Goal: Task Accomplishment & Management: Complete application form

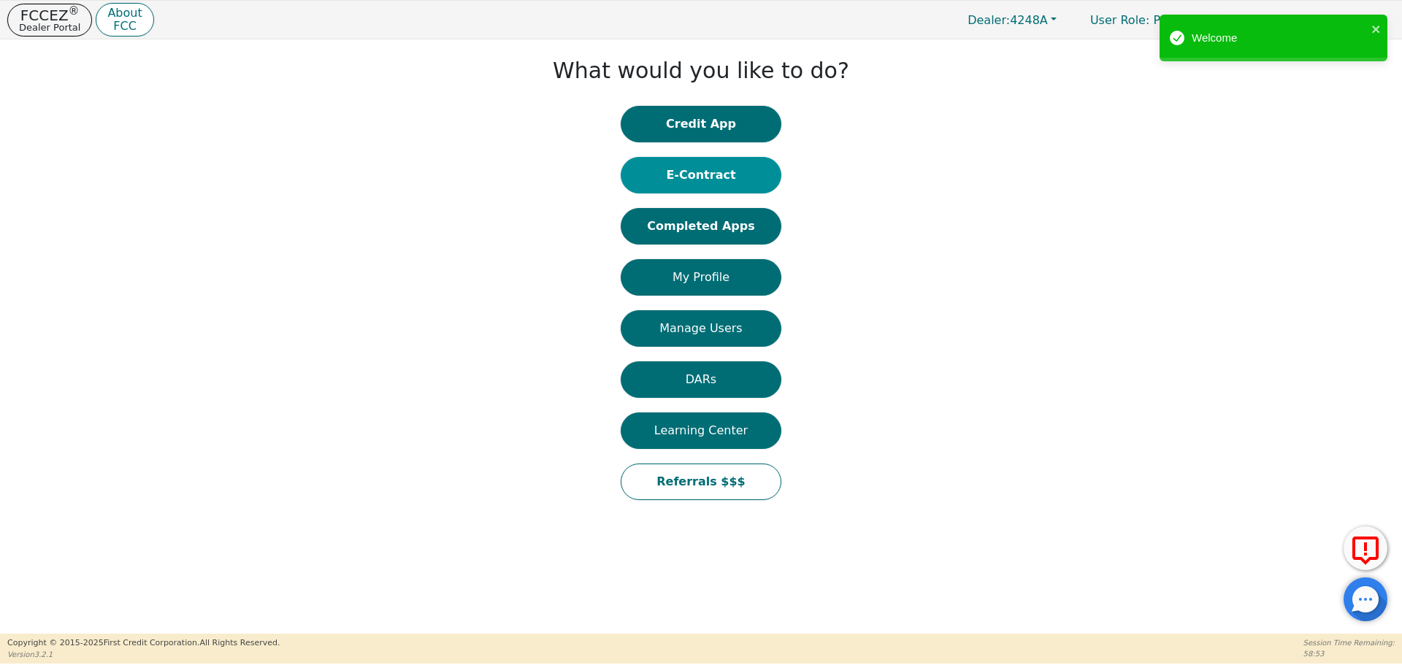
click at [724, 173] on button "E-Contract" at bounding box center [701, 175] width 161 height 37
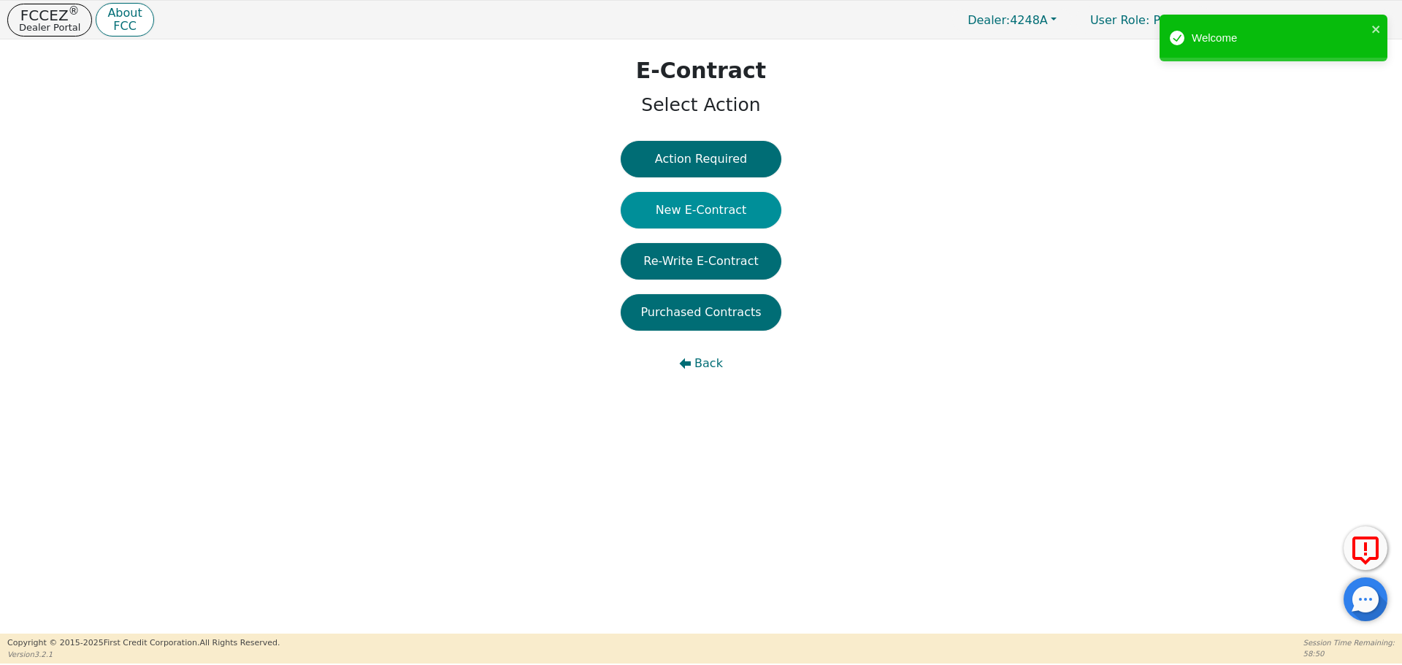
click at [698, 200] on button "New E-Contract" at bounding box center [701, 210] width 161 height 37
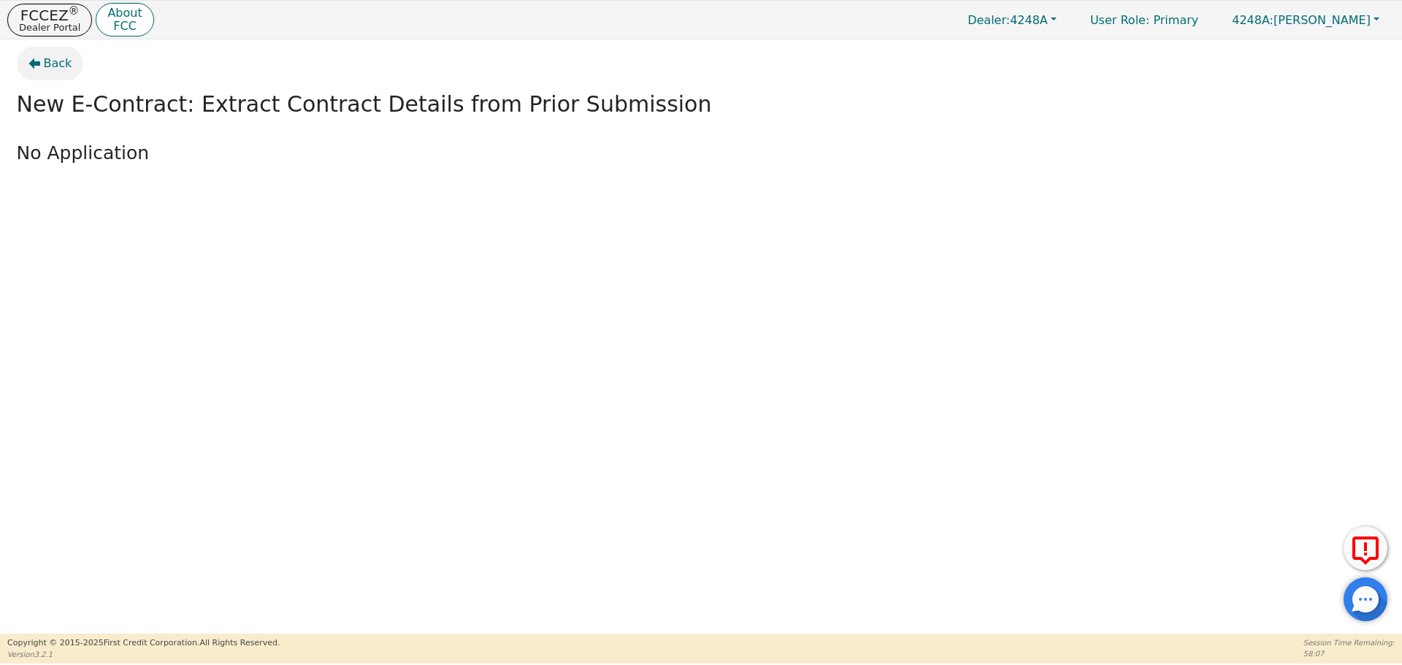
click at [39, 67] on icon "button" at bounding box center [34, 64] width 12 height 12
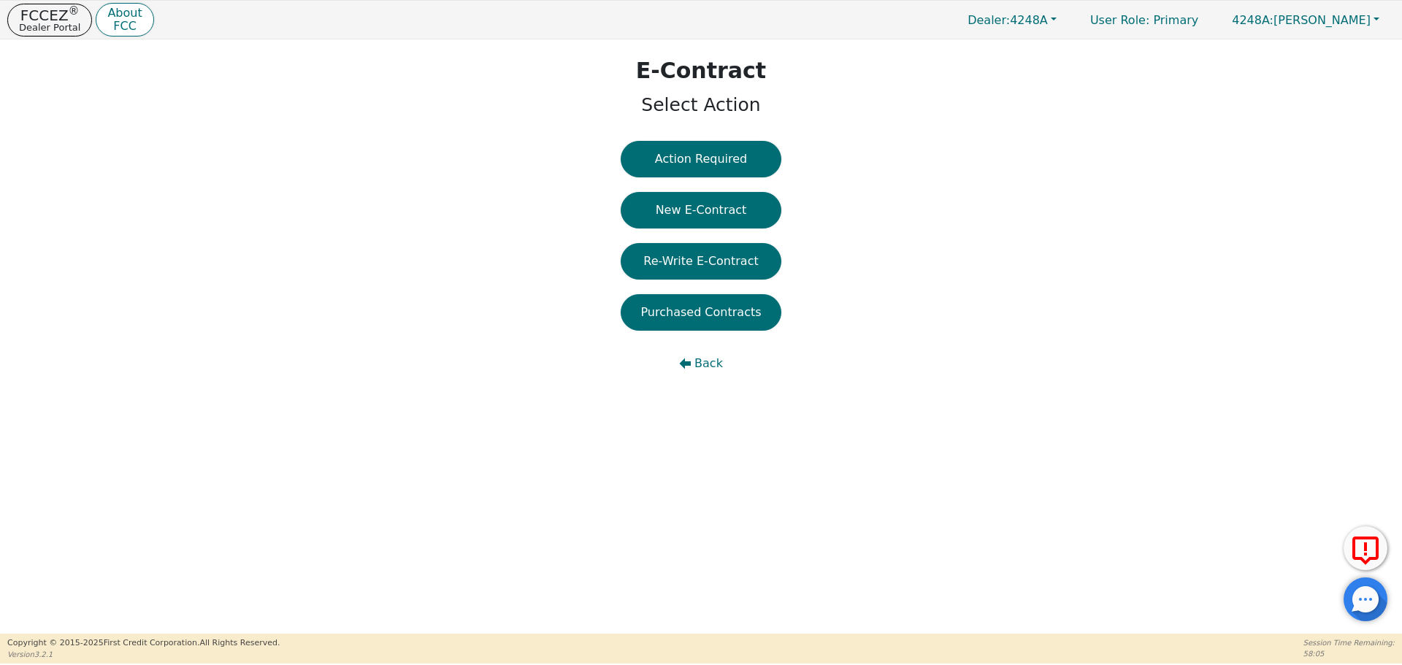
click at [703, 232] on div "Action Required New E-Contract Re-Write E-Contract Purchased Contracts Back" at bounding box center [701, 269] width 161 height 256
click at [682, 212] on button "New E-Contract" at bounding box center [701, 210] width 161 height 37
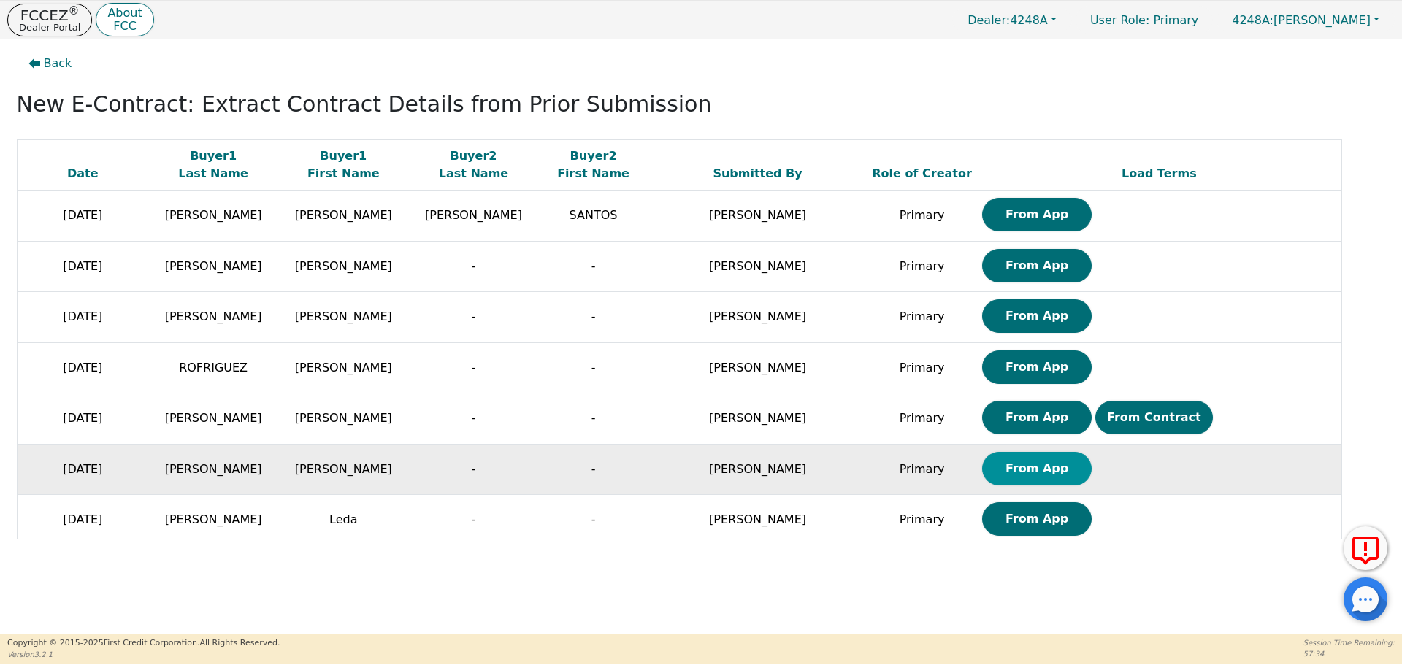
click at [982, 476] on button "From App" at bounding box center [1037, 469] width 110 height 34
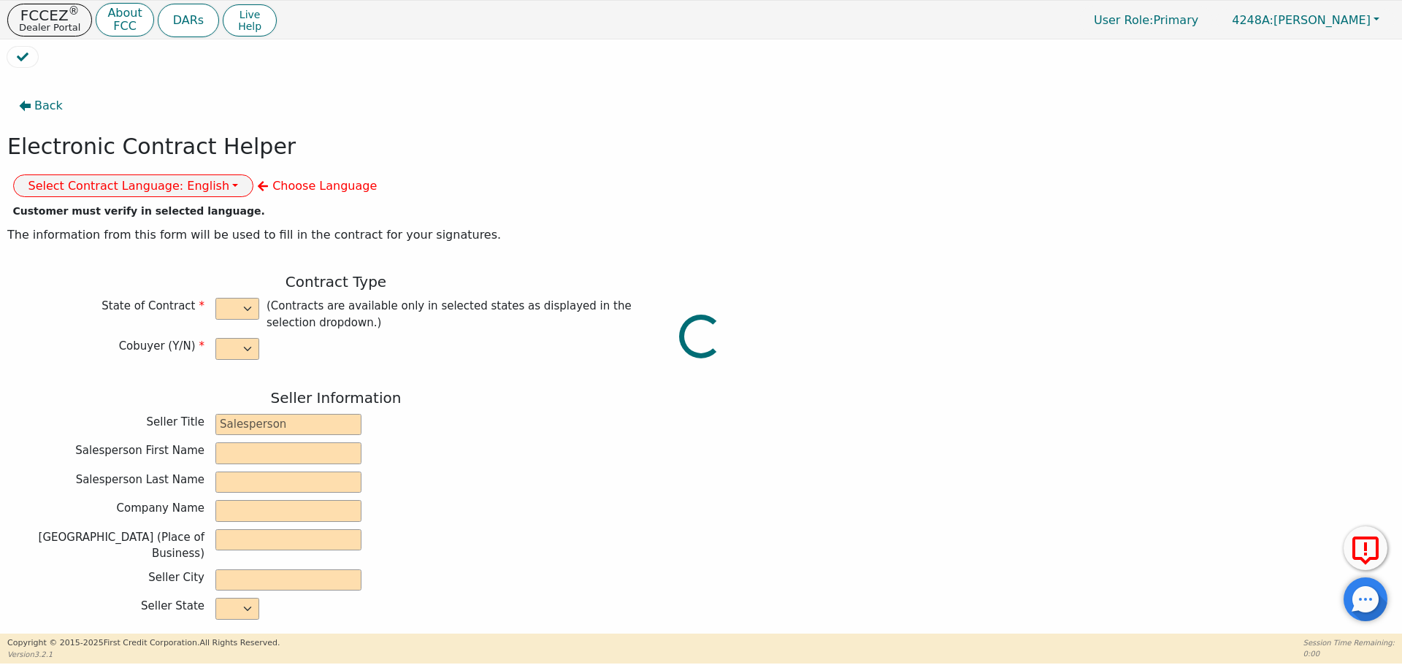
select select "n"
type input "owner"
type input "[PERSON_NAME]"
type input "[GEOGRAPHIC_DATA]"
type input "AQUA REMACH LLC"
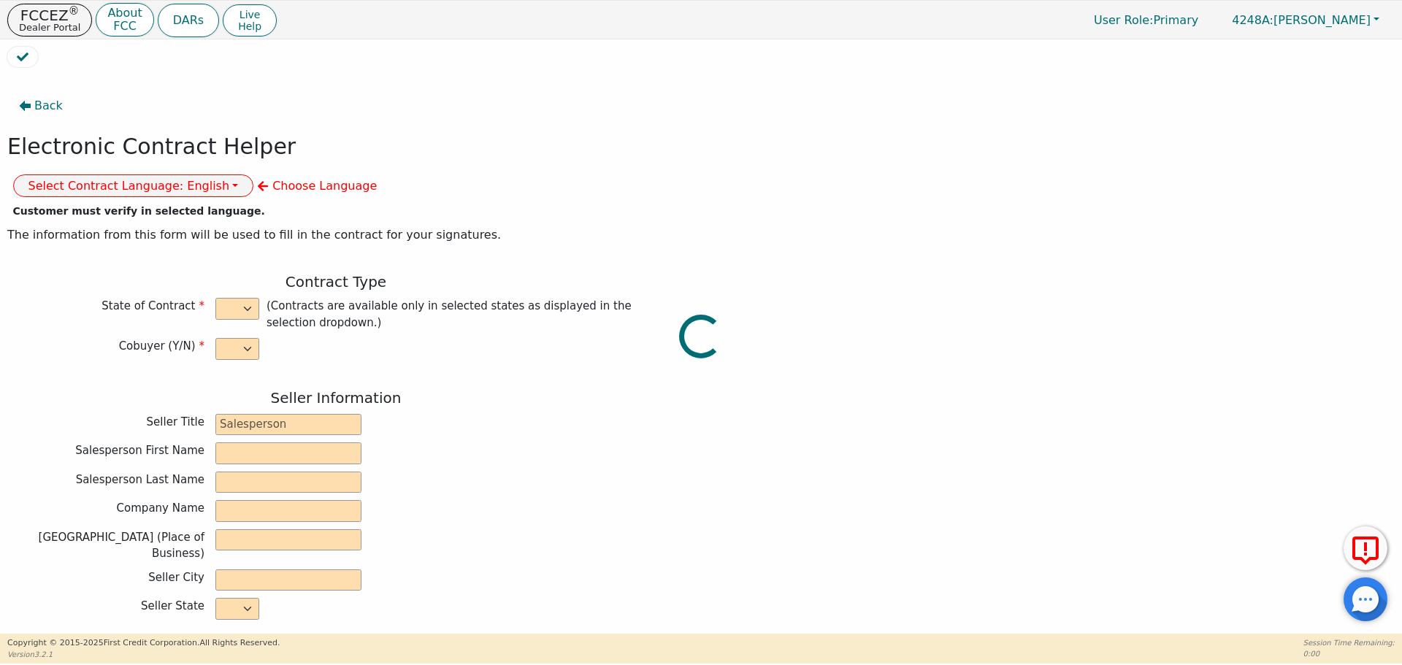
type input "[STREET_ADDRESS]"
type input "[GEOGRAPHIC_DATA]"
select select "[GEOGRAPHIC_DATA]"
type input "77070"
type input "[PERSON_NAME]"
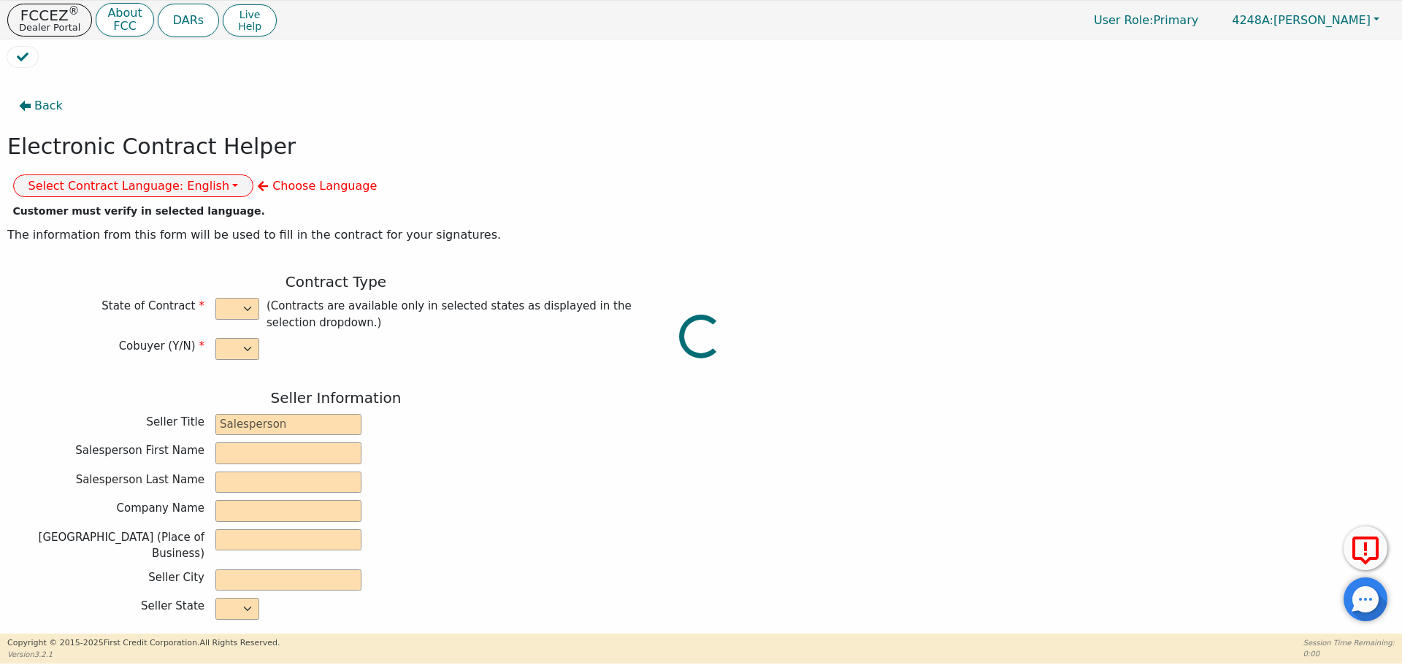
type input "[PERSON_NAME]"
type input "[EMAIL_ADDRESS][DOMAIN_NAME]"
type input "[STREET_ADDRESS]"
type input "[GEOGRAPHIC_DATA]"
select select "[GEOGRAPHIC_DATA]"
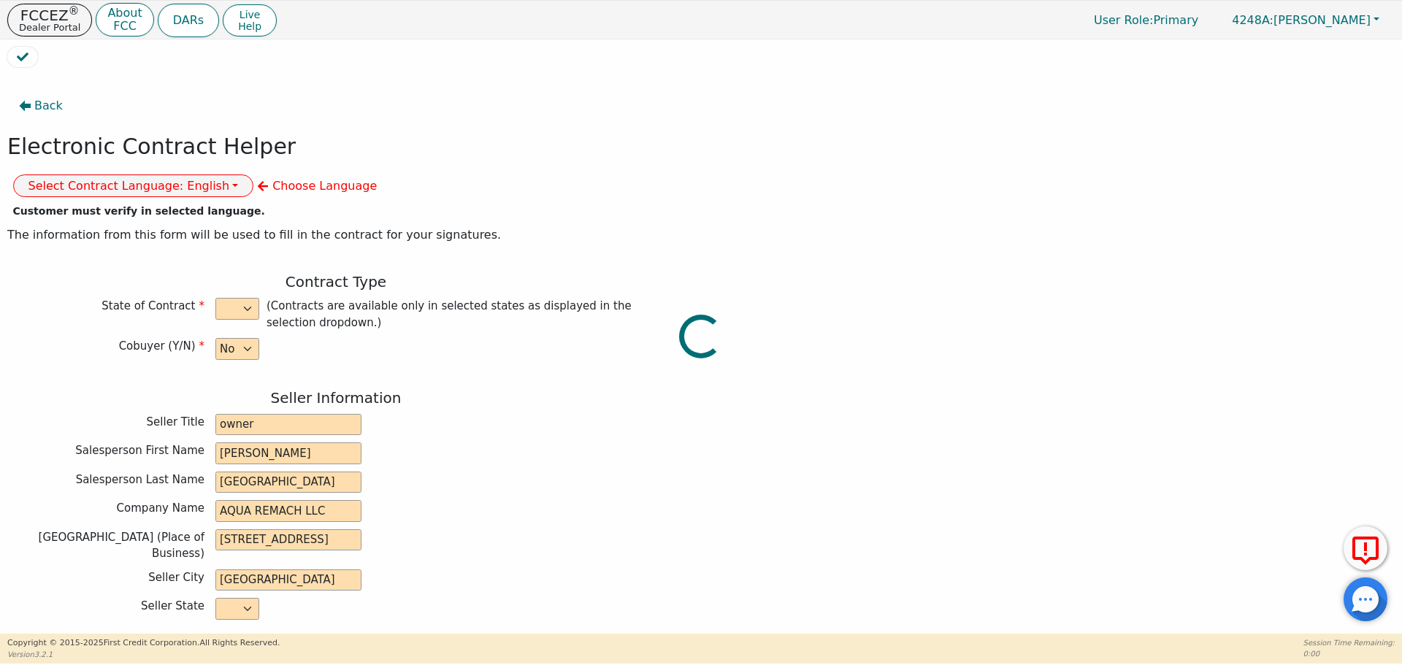
type input "79766"
type input "[DATE]"
type input "17.99"
type input "[DATE]"
type input "60"
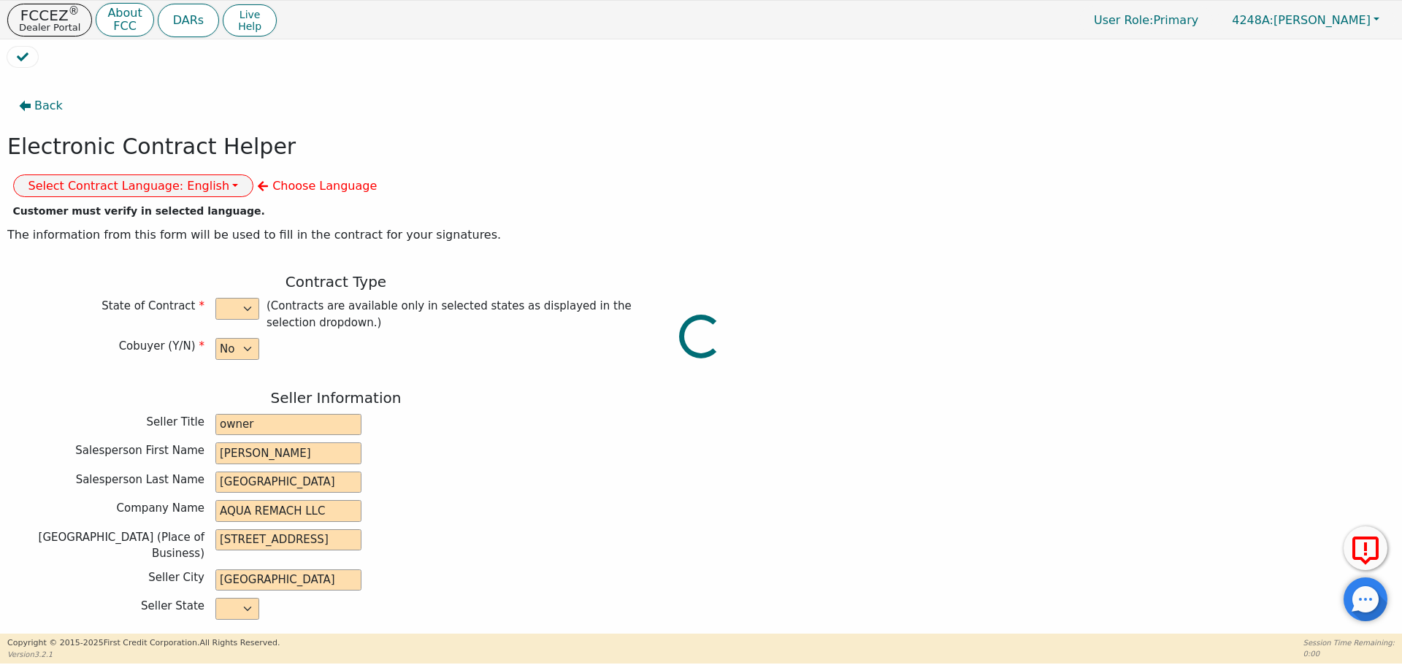
type input "0"
type input "5000.00"
type input "0.00"
type input "5000.00"
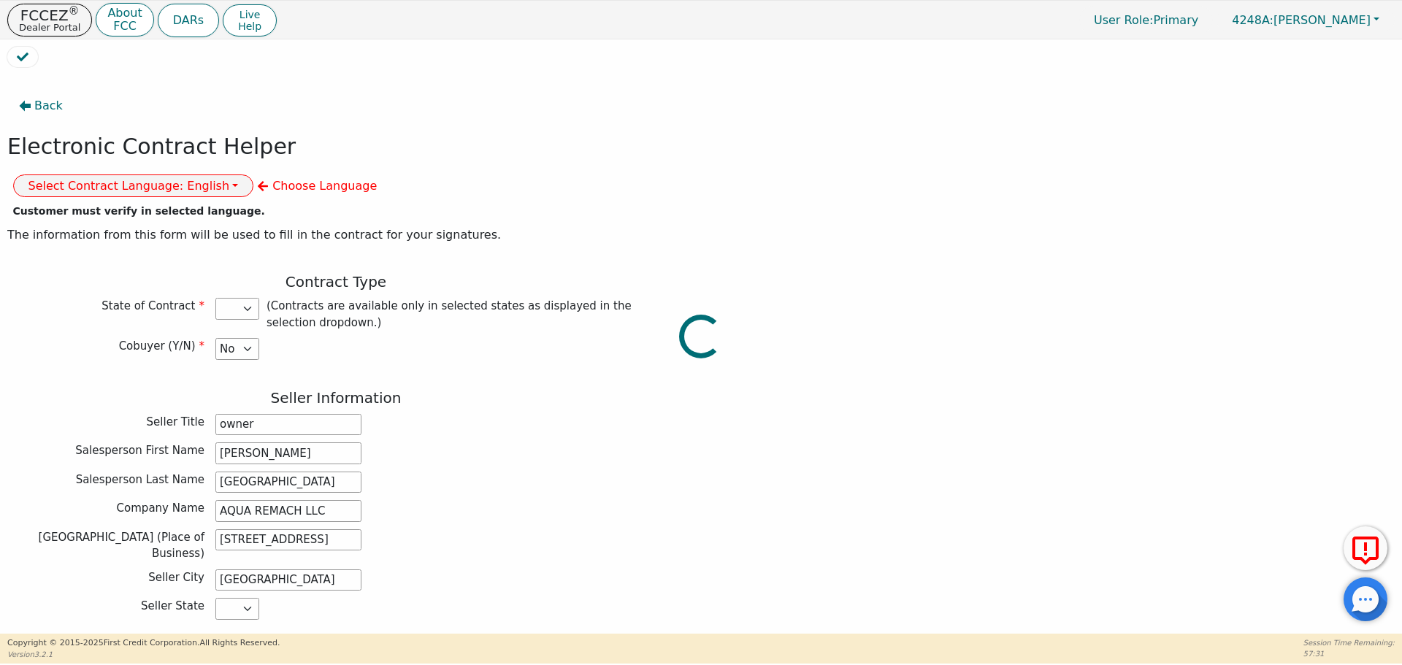
select select "[GEOGRAPHIC_DATA]"
click at [254, 175] on button "Select Contract Language: English" at bounding box center [133, 186] width 241 height 23
click at [129, 226] on link "Spanish" at bounding box center [71, 236] width 115 height 20
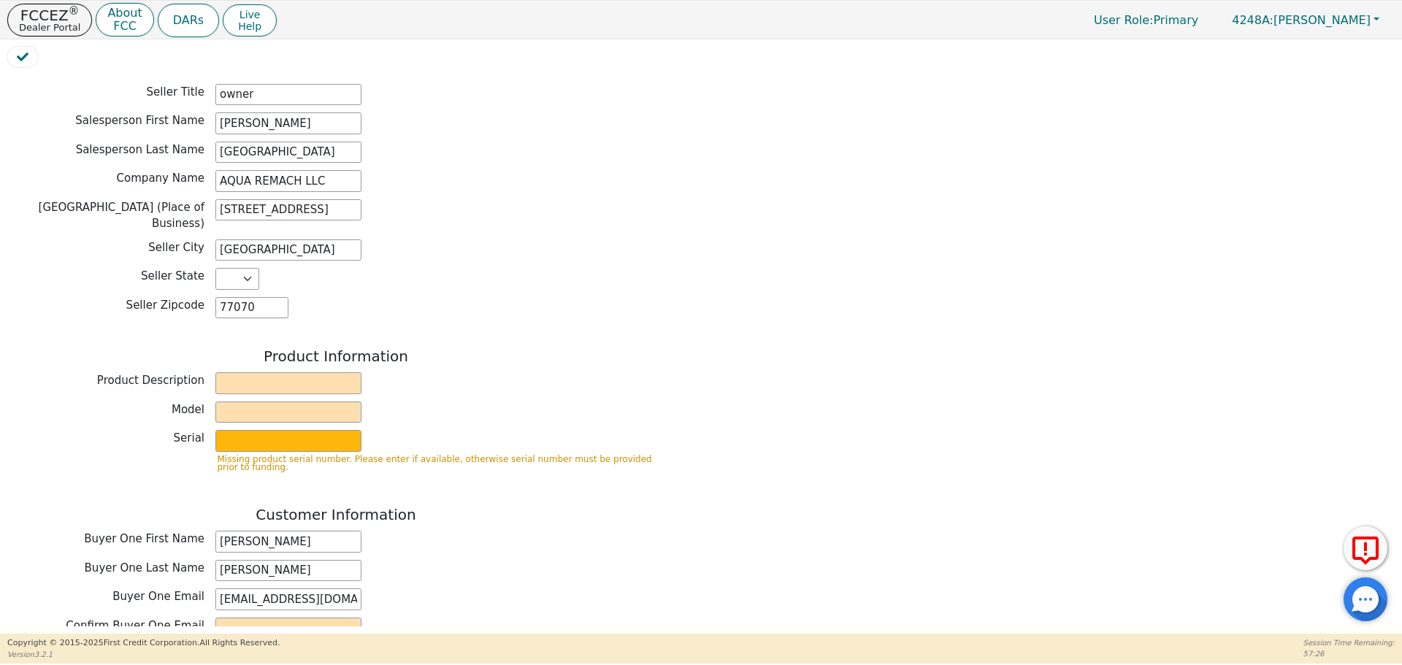
scroll to position [337, 0]
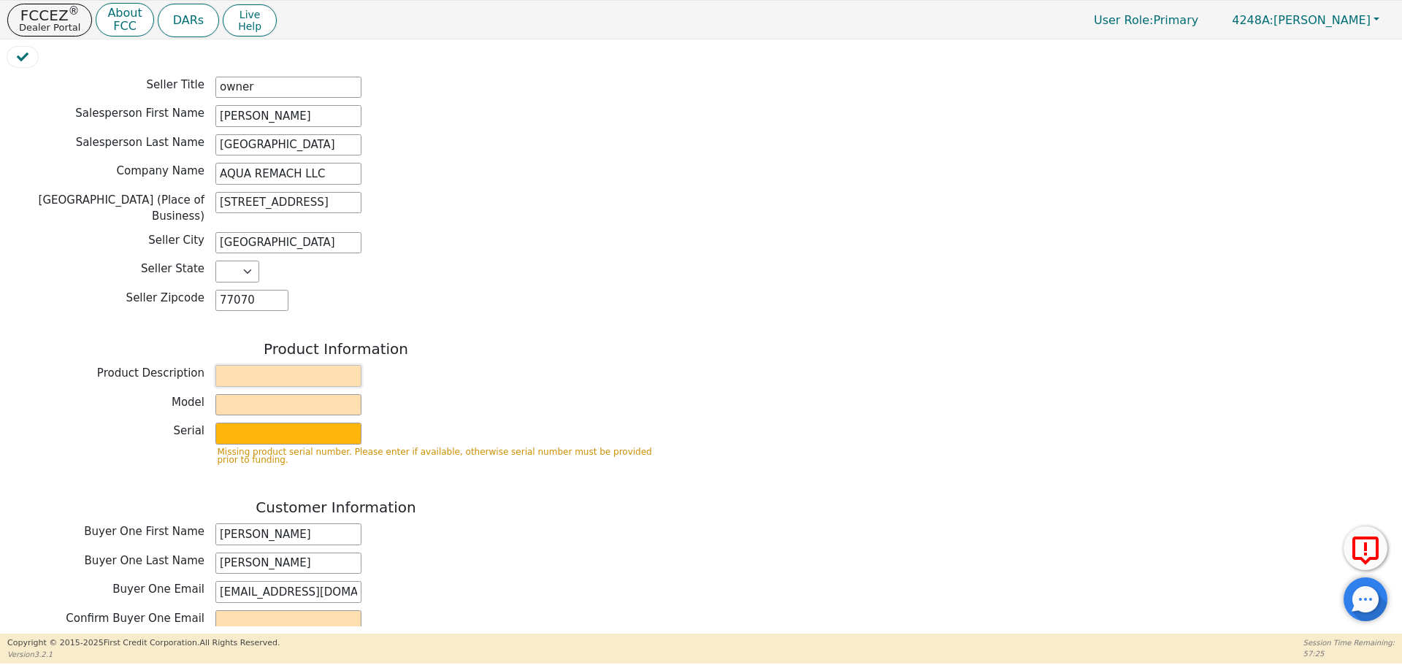
click at [325, 365] on input "text" at bounding box center [288, 376] width 146 height 22
type input "WATER SYSTEMS"
click at [302, 394] on input "text" at bounding box center [288, 405] width 146 height 22
type input "whole house"
click at [325, 423] on input "text" at bounding box center [288, 434] width 146 height 22
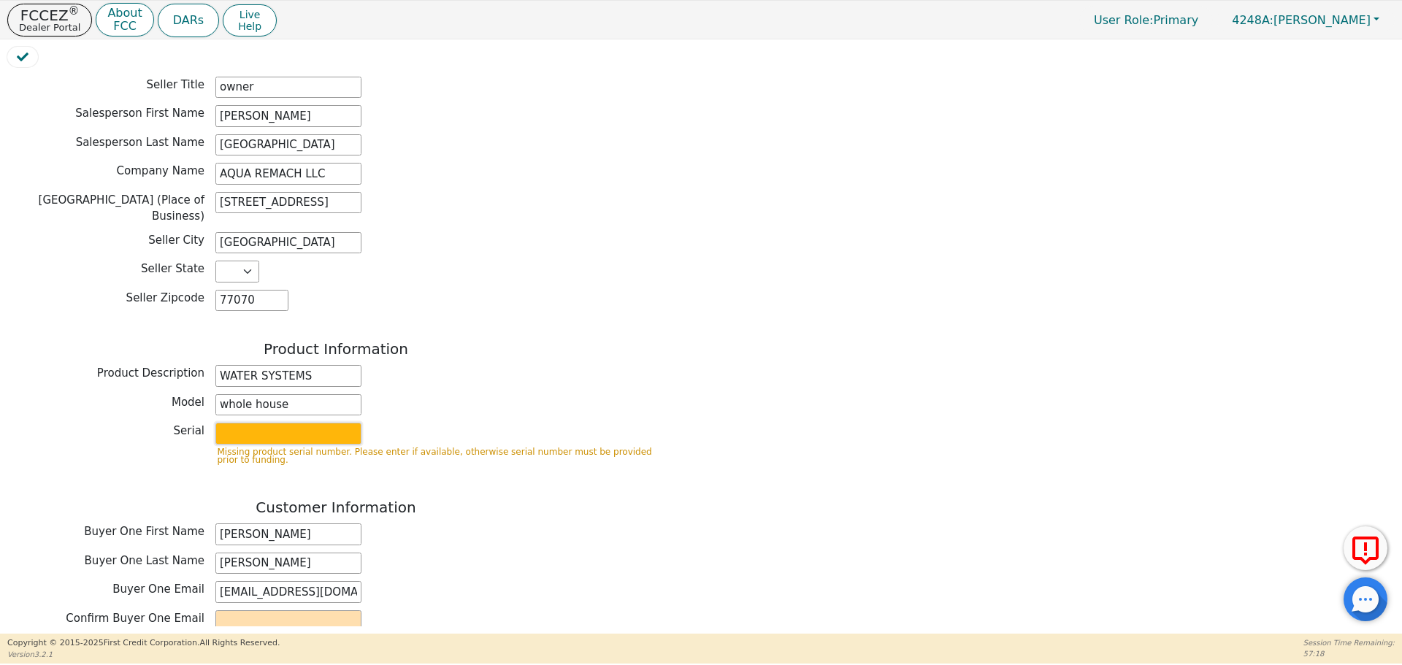
type input "S2156437"
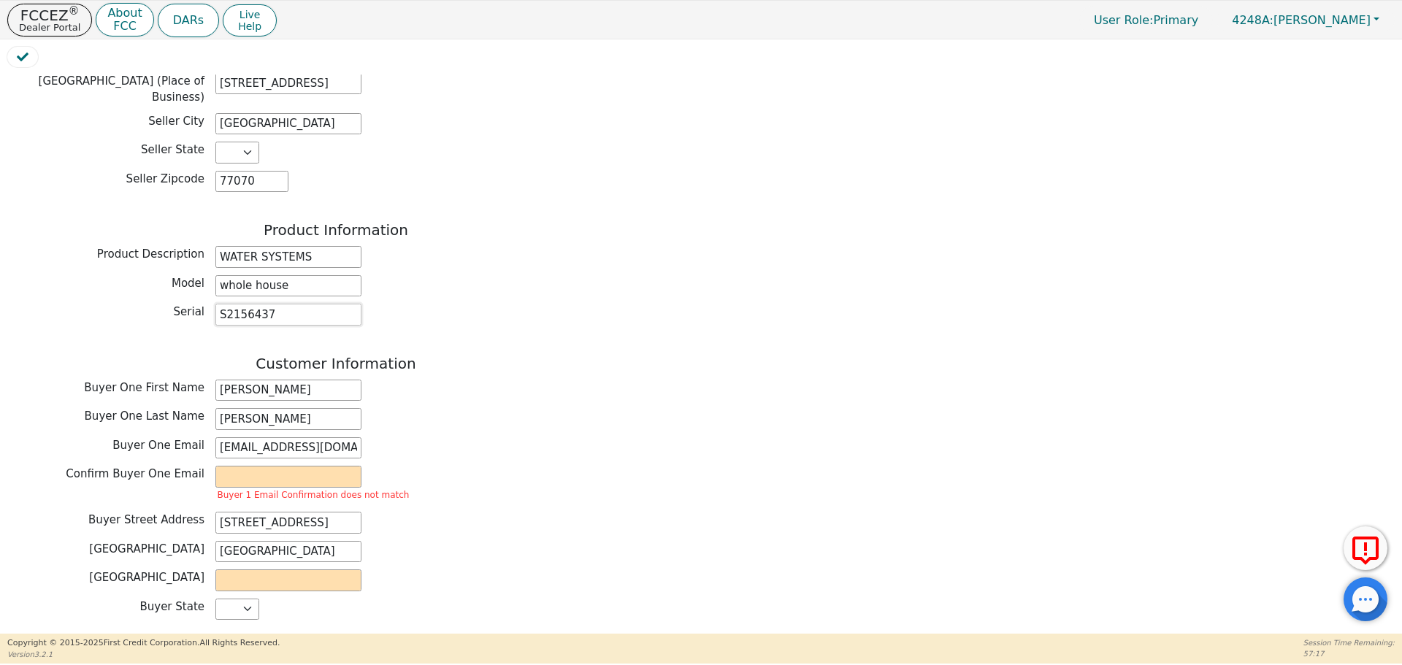
scroll to position [457, 0]
click at [290, 465] on input "email" at bounding box center [288, 476] width 146 height 22
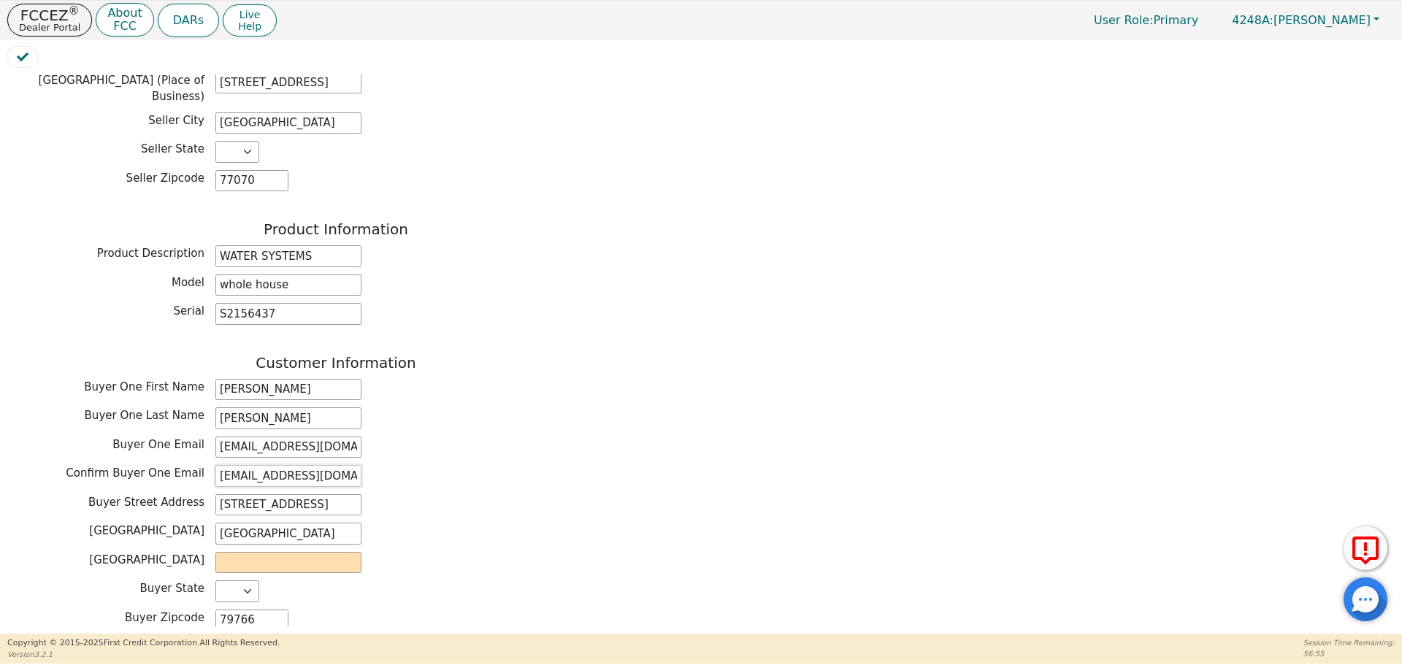
type input "[EMAIL_ADDRESS][DOMAIN_NAME]"
click at [292, 552] on input "text" at bounding box center [288, 563] width 146 height 22
type input "[GEOGRAPHIC_DATA]"
click at [532, 610] on div "Buyer Zipcode 79766" at bounding box center [335, 621] width 657 height 22
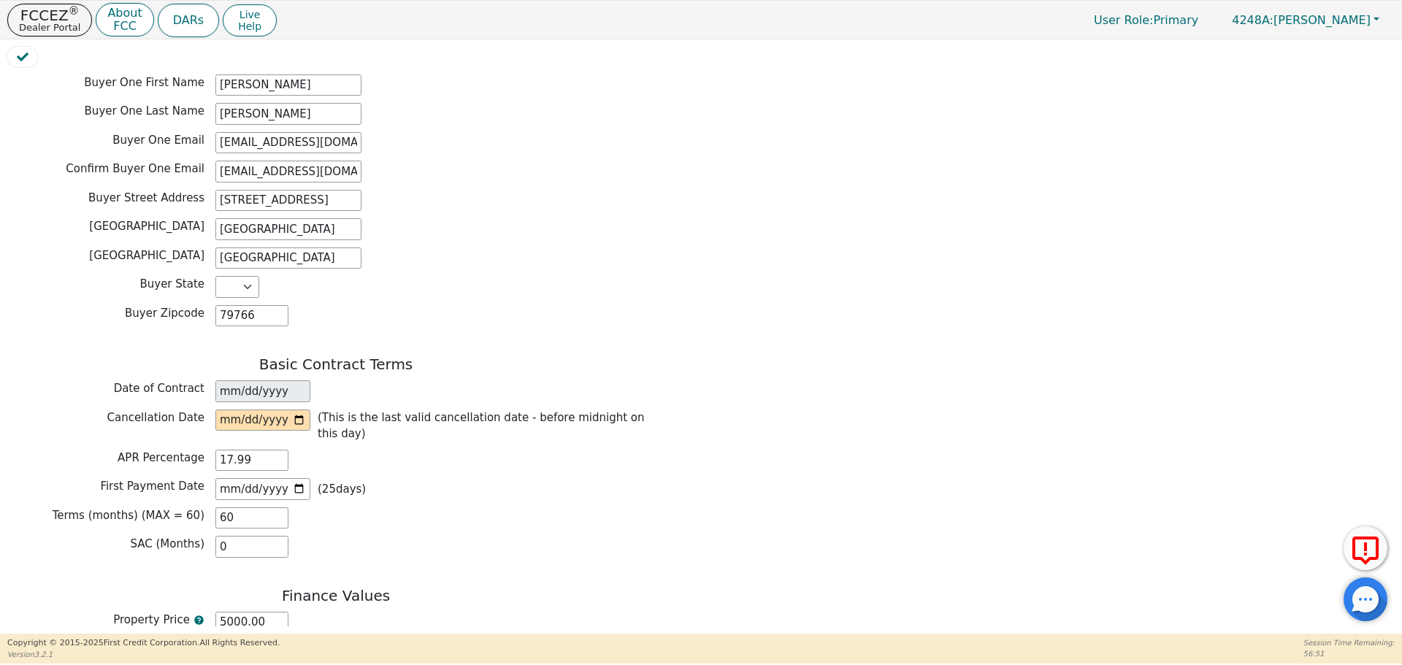
scroll to position [768, 0]
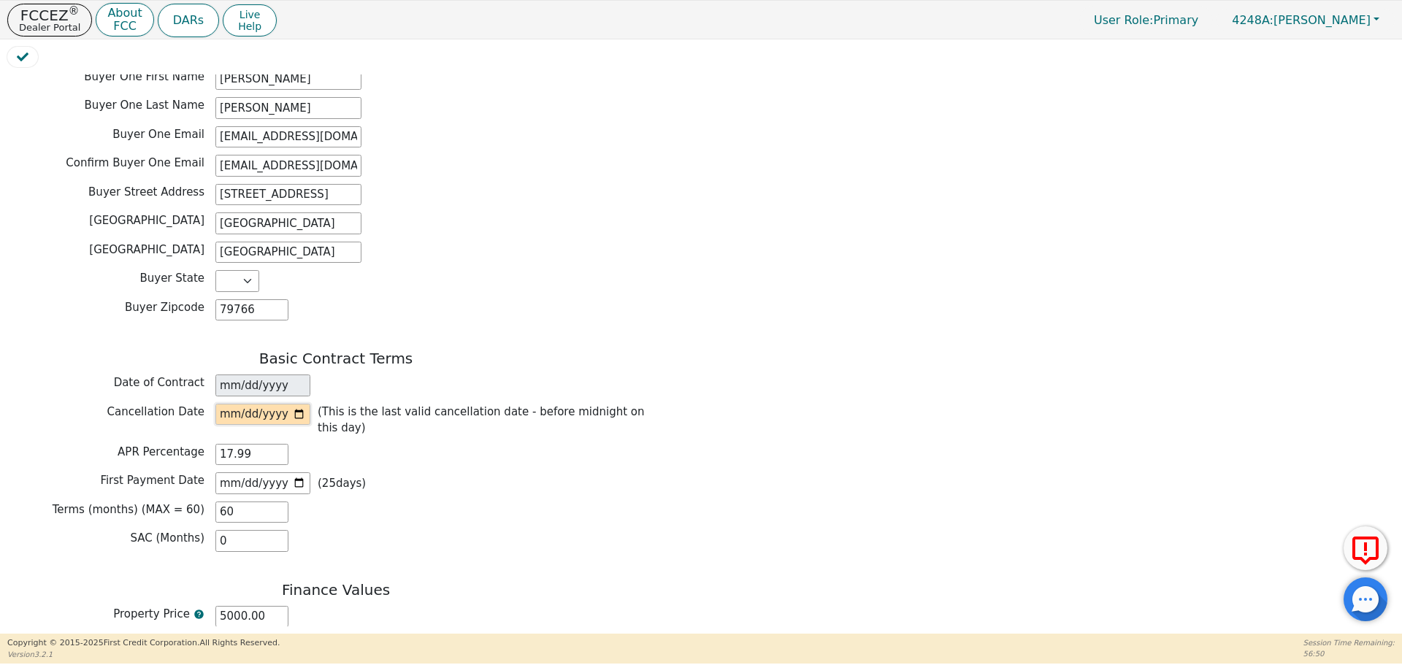
click at [301, 404] on input "date" at bounding box center [262, 415] width 95 height 22
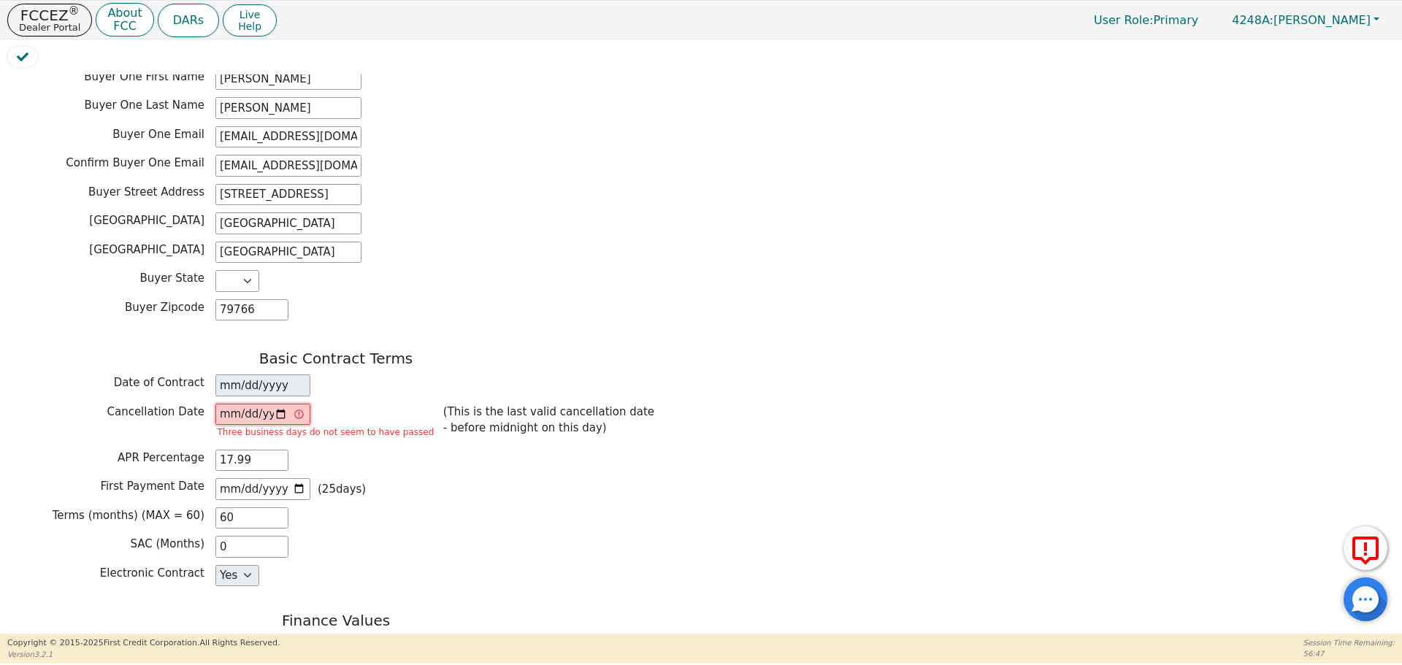
click at [276, 404] on input "[DATE]" at bounding box center [262, 415] width 95 height 22
type input "[DATE]"
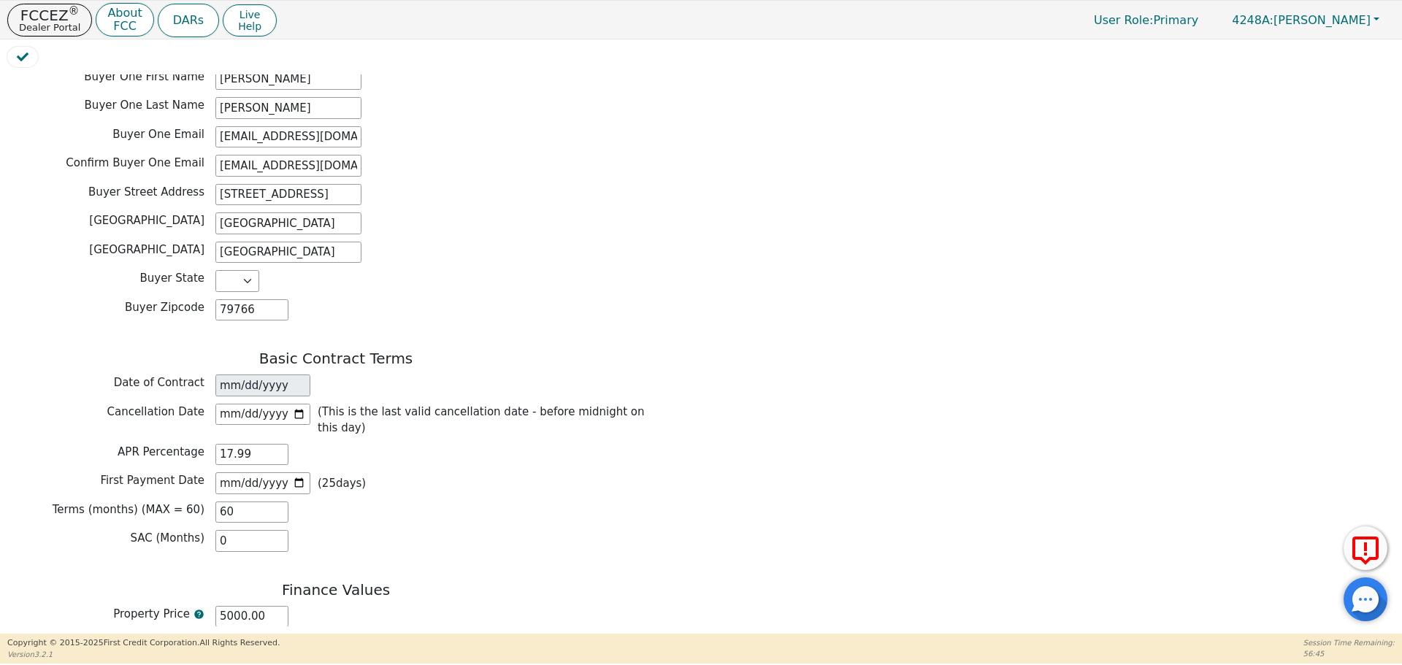
click at [421, 503] on div "Basic Contract Terms Date of Contract [DATE] Cancellation Date [DATE] (This is …" at bounding box center [335, 455] width 657 height 210
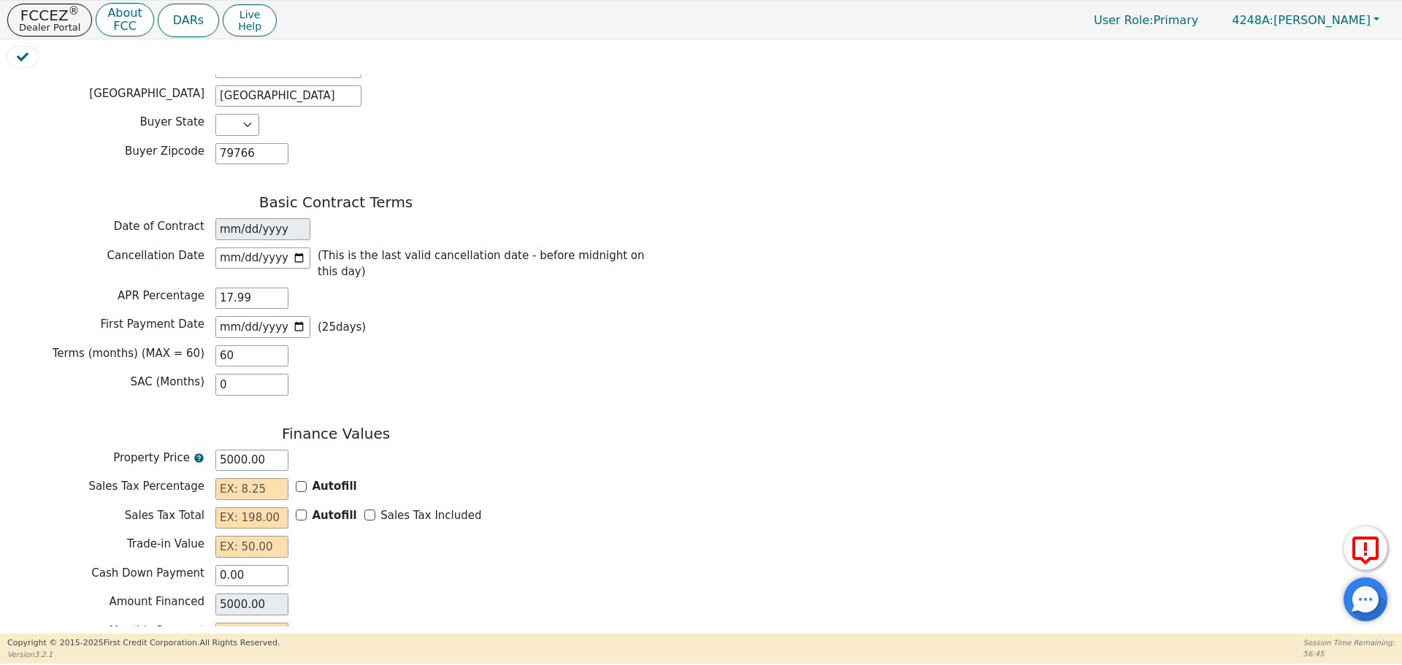
scroll to position [933, 0]
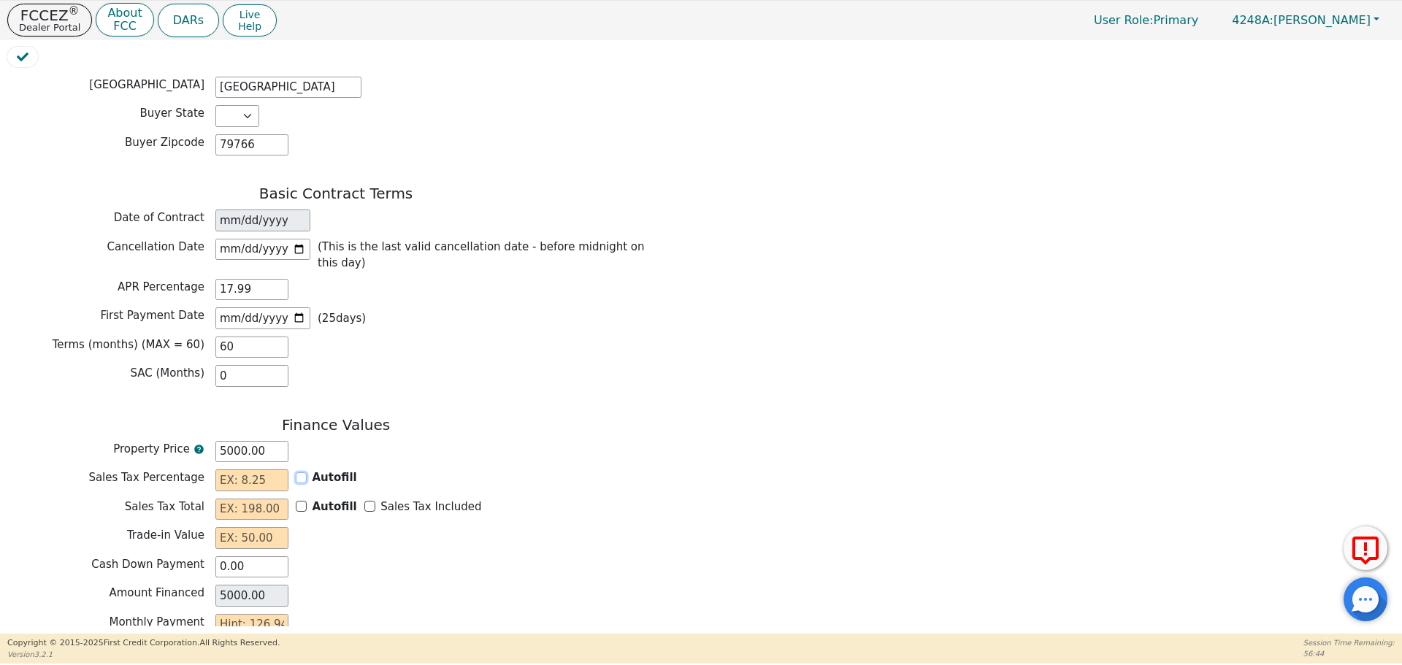
click at [299, 473] on input "Autofill" at bounding box center [301, 478] width 11 height 11
checkbox input "true"
type input "0.00"
click at [364, 501] on input "Sales Tax Included" at bounding box center [369, 506] width 11 height 11
checkbox input "true"
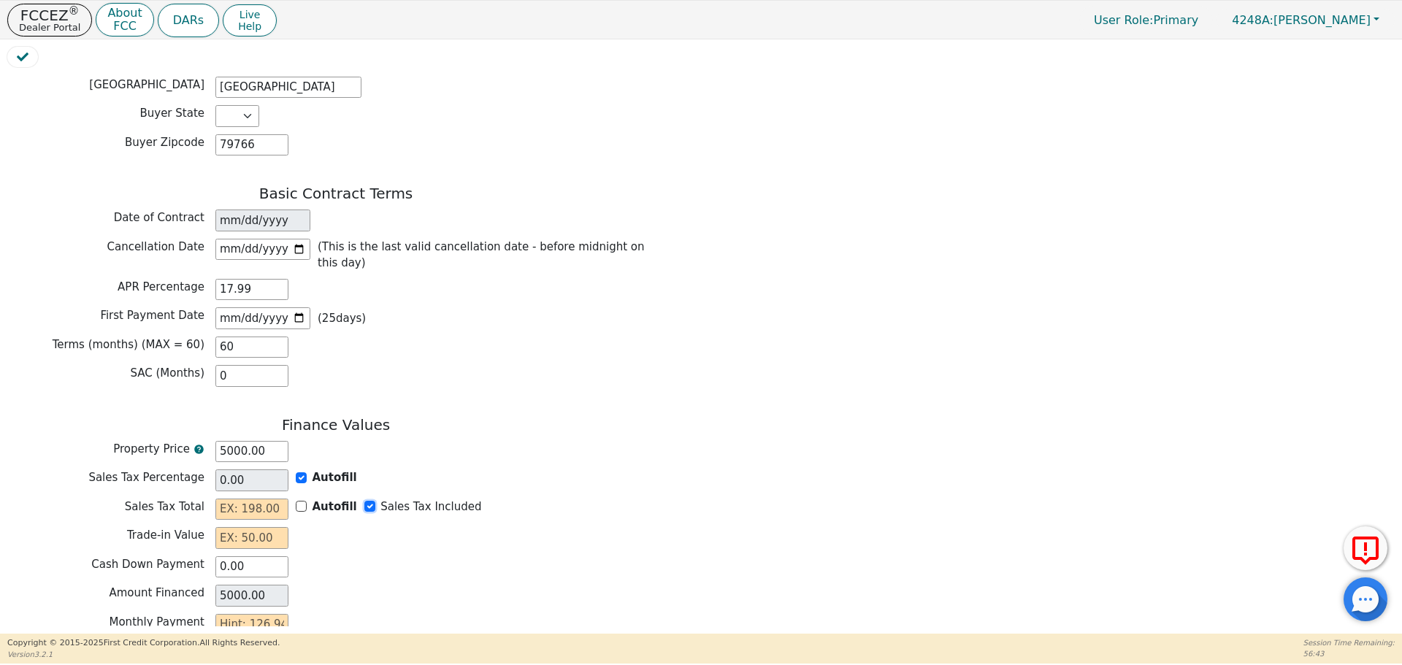
type input "0.00"
click at [225, 527] on input "text" at bounding box center [251, 538] width 73 height 22
type input "0.00"
click at [254, 614] on input "text" at bounding box center [251, 625] width 73 height 22
type input "1"
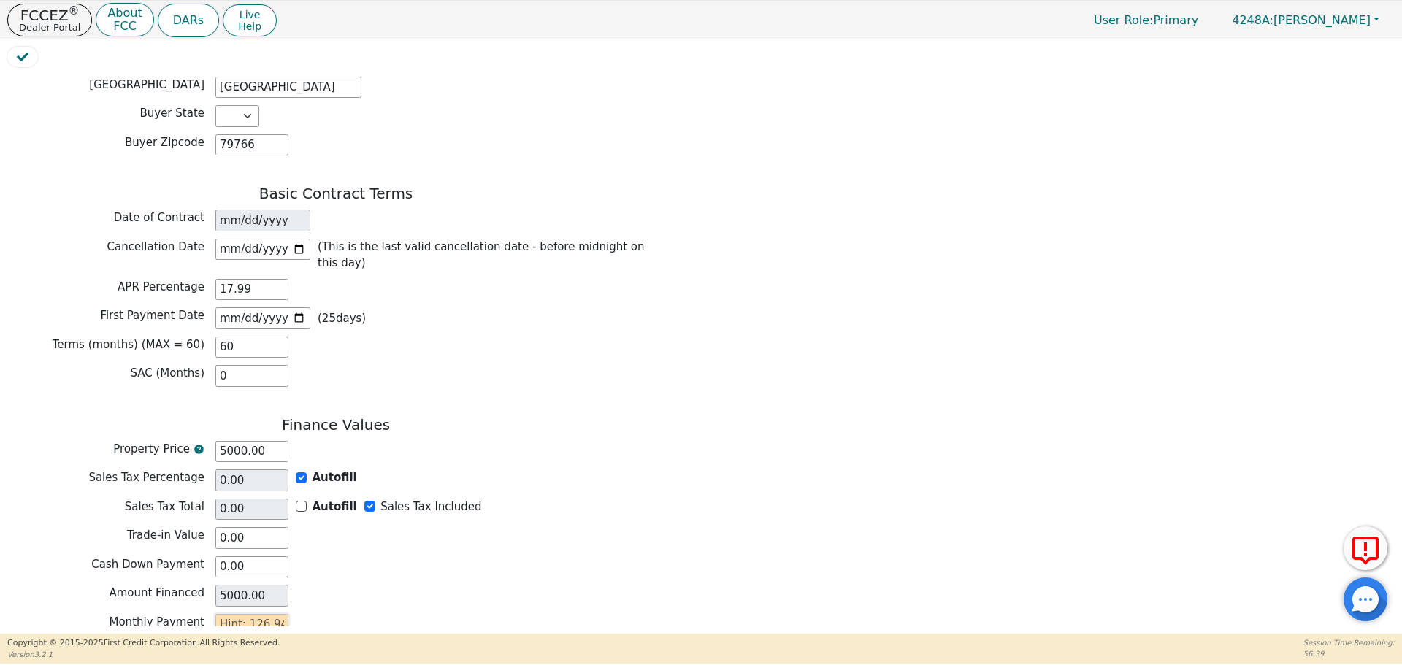
type input "60.00"
type input "12"
type input "720.00"
type input "126"
type input "7560.00"
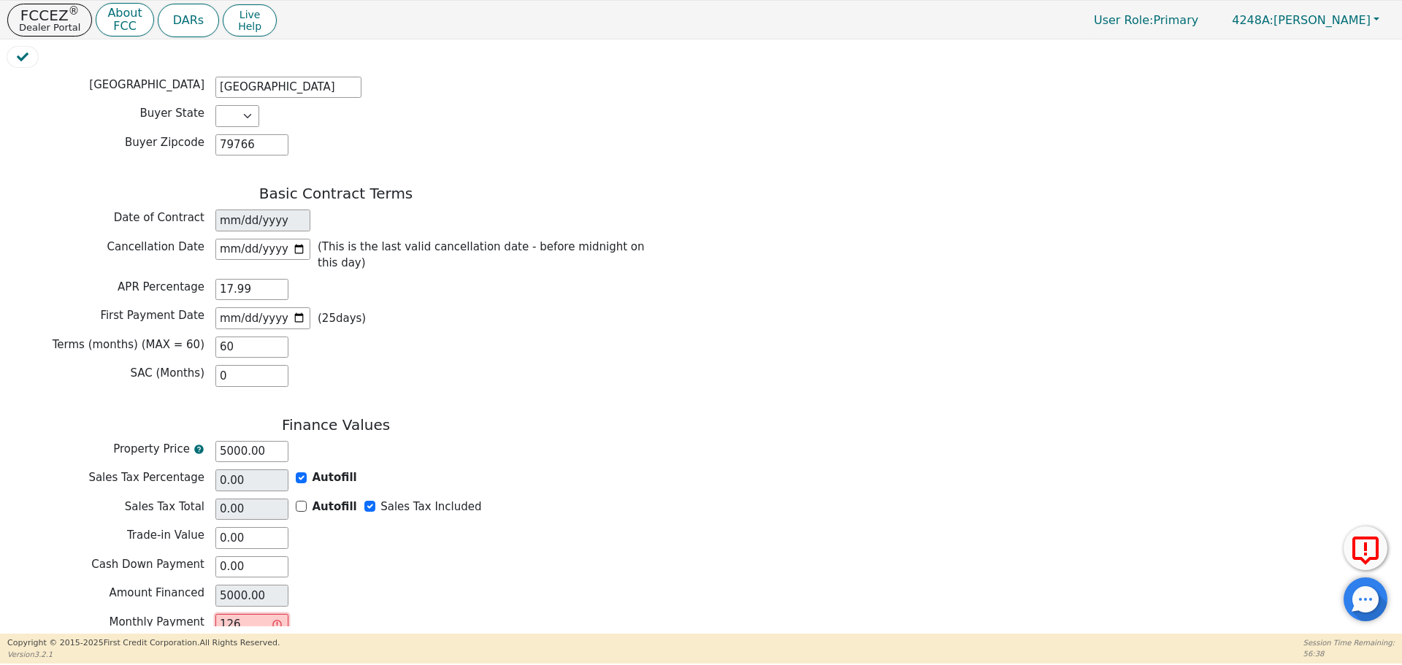
type input "12"
type input "720.00"
type input "1"
type input "60.00"
type input "0.00"
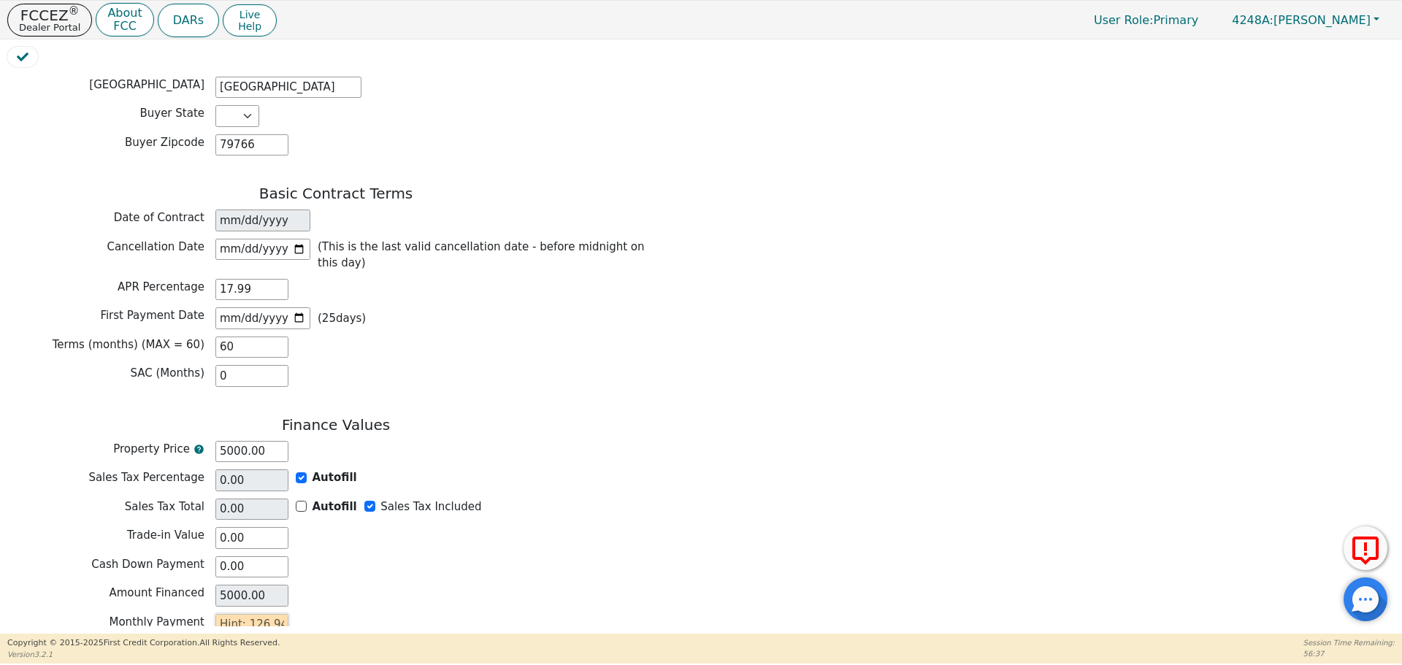
type input "1"
type input "60.00"
type input "12"
type input "720.00"
type input "126"
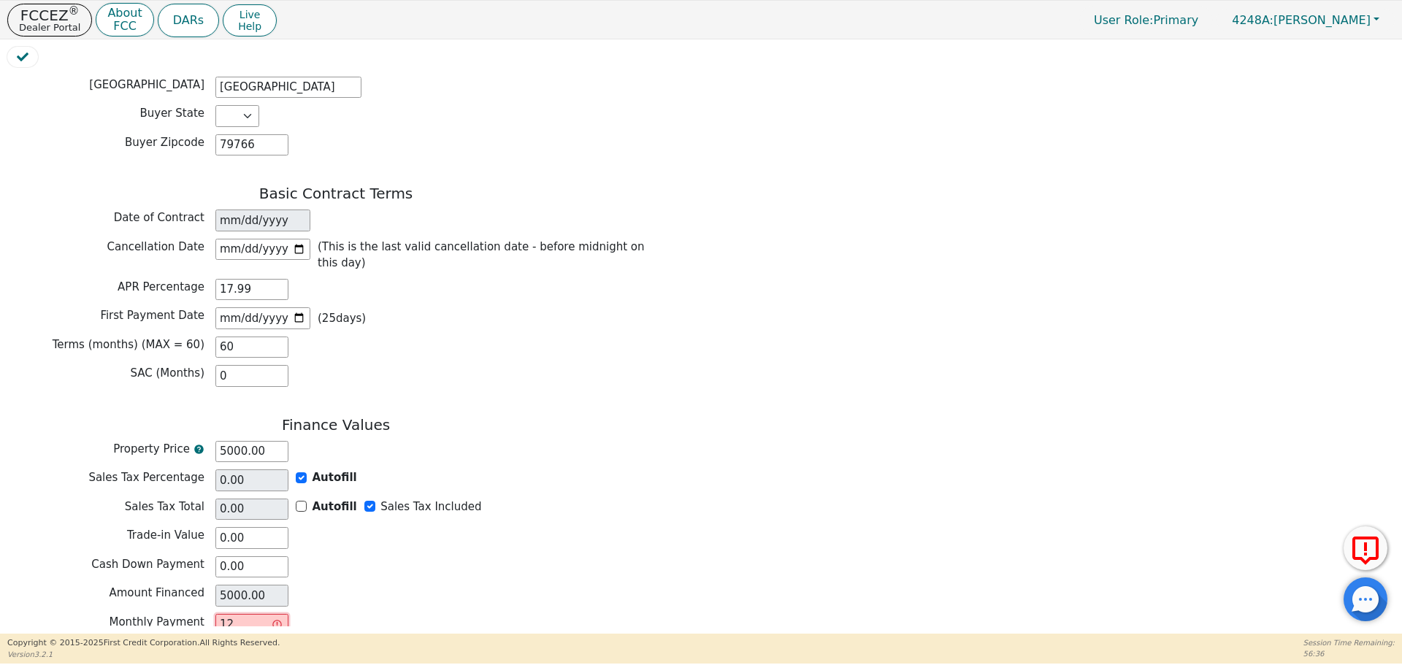
type input "7560.00"
type input "126.9"
type input "7614.00"
type input "126.94"
type input "7616.40"
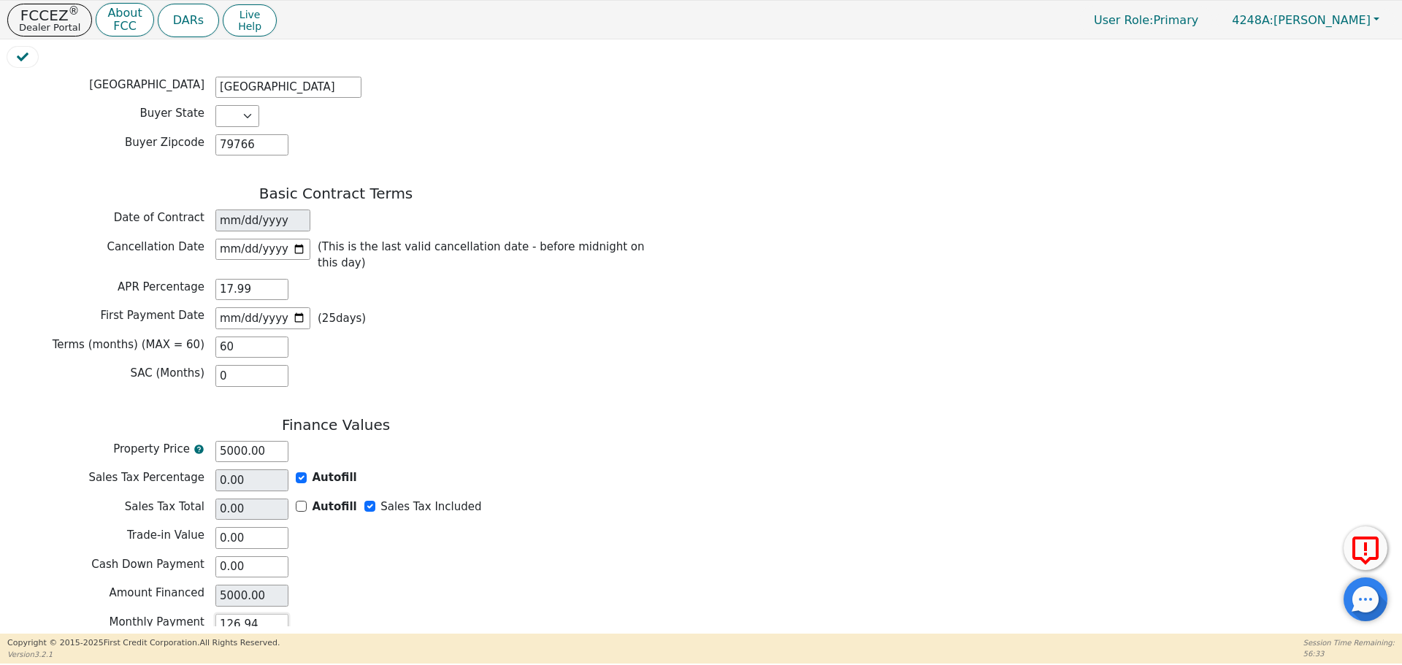
type input "126.94"
click at [367, 614] on div "Monthly Payment 126.94" at bounding box center [335, 625] width 657 height 22
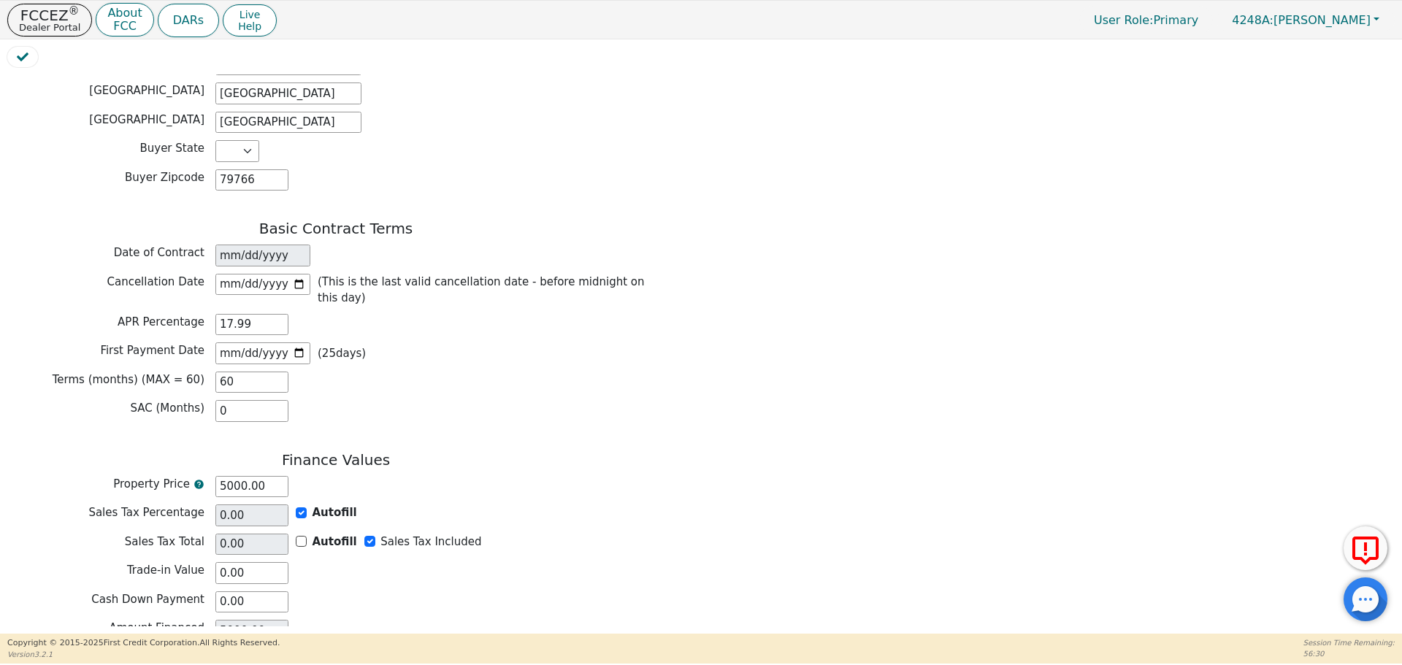
scroll to position [900, 0]
click at [231, 473] on input "5000.00" at bounding box center [251, 484] width 73 height 22
type input "500.00"
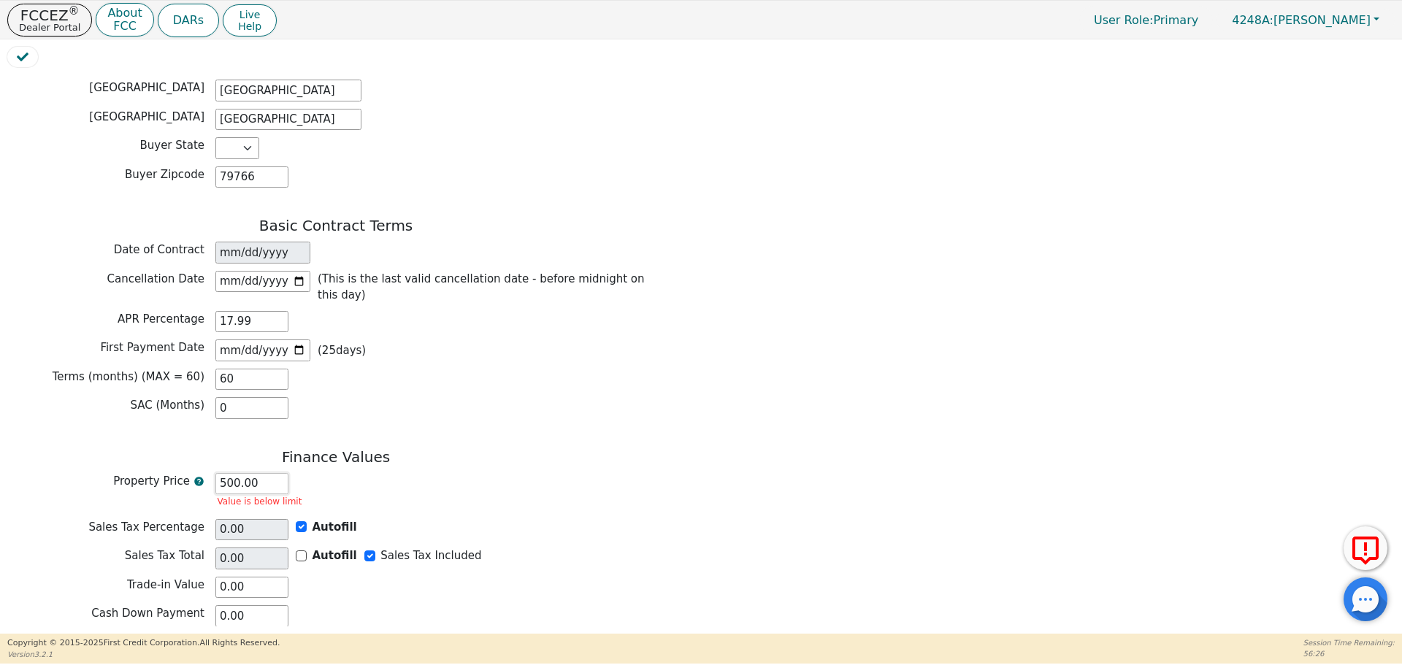
type input "00.00"
type input "NaN"
type input "0.00"
type input "400.00"
type input "0.00"
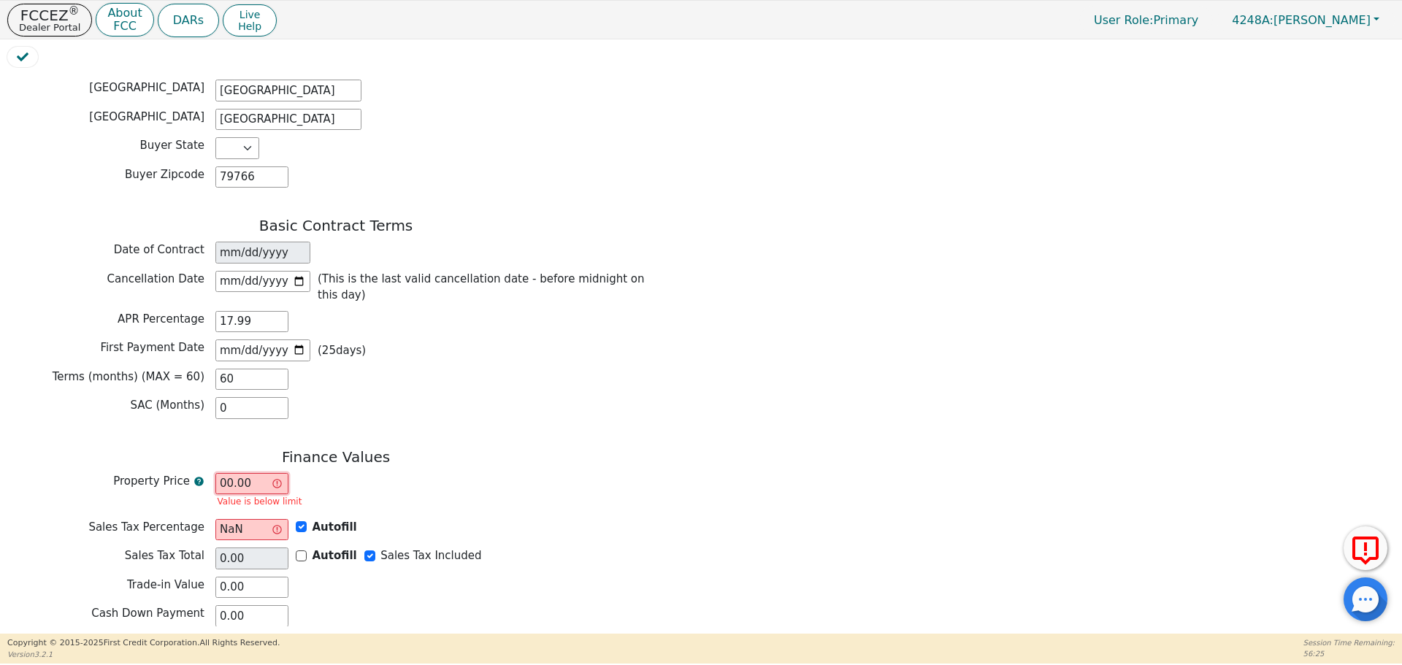
type input "400.00"
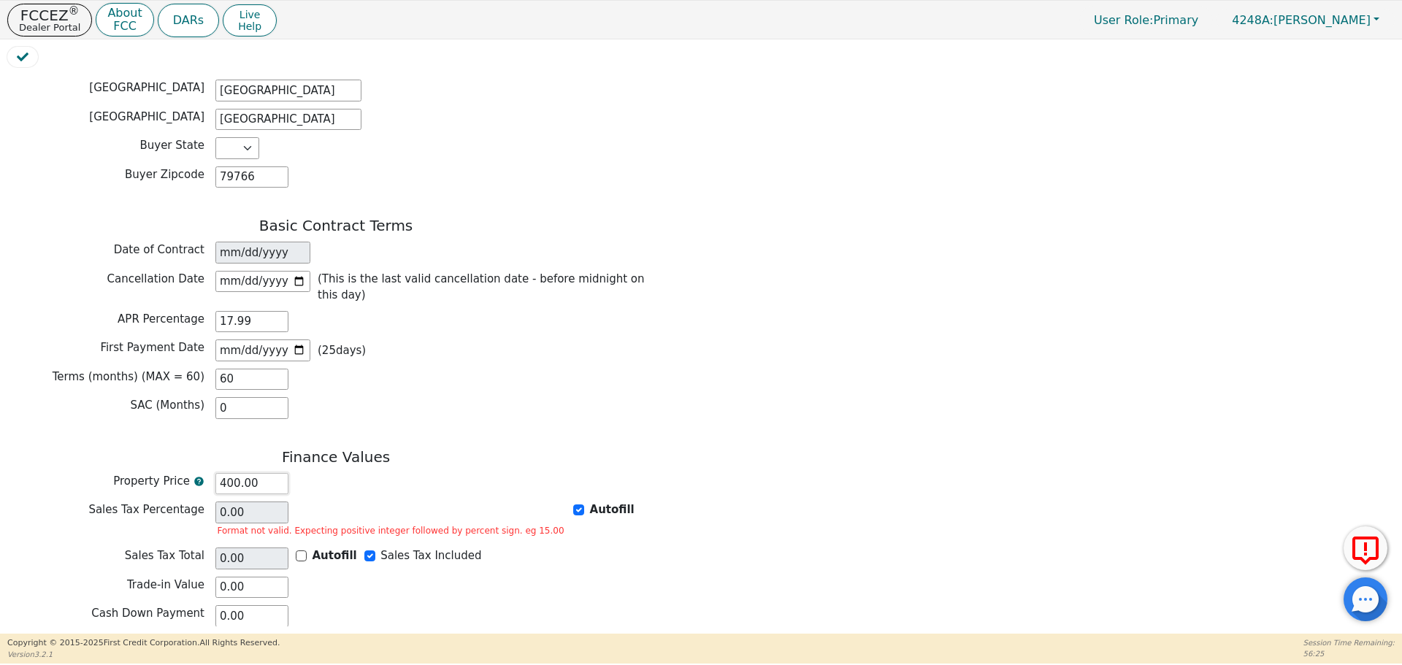
type input "4500.00"
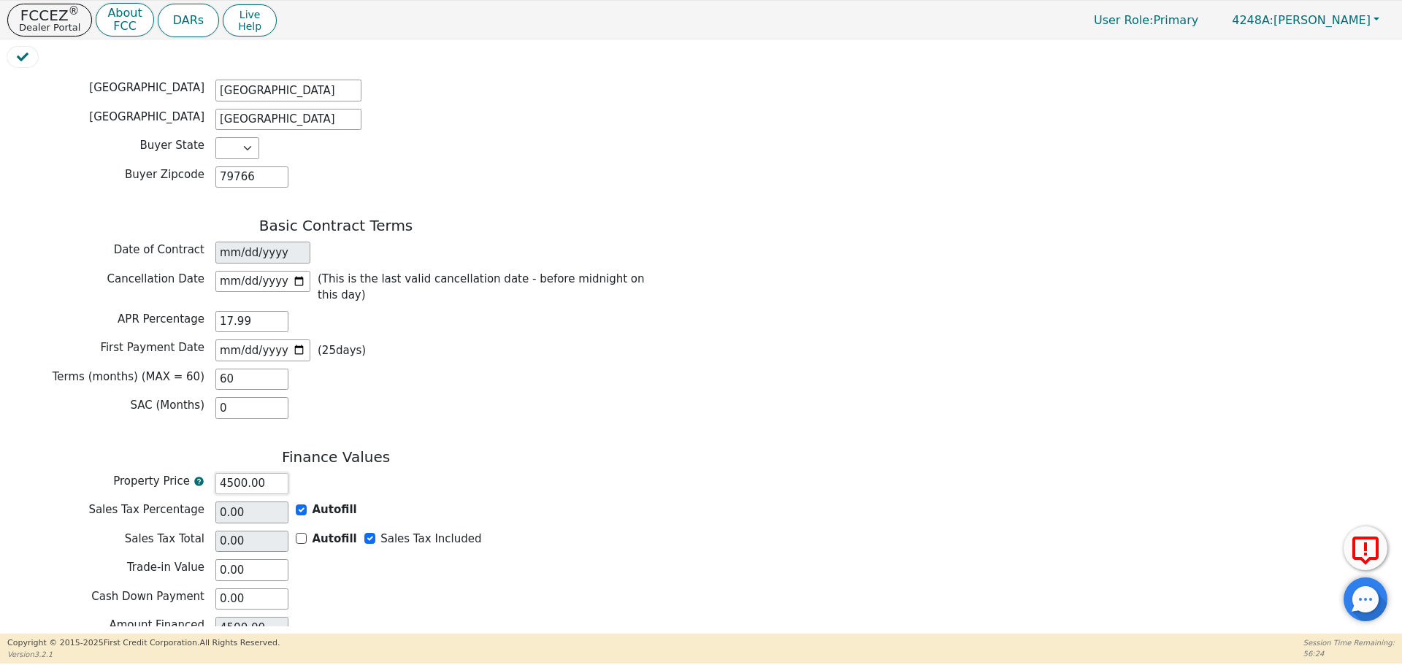
type input "4500.00"
click at [496, 473] on div "Property Price 4500.00" at bounding box center [335, 486] width 657 height 26
drag, startPoint x: 250, startPoint y: 610, endPoint x: 99, endPoint y: 569, distance: 155.9
click at [99, 569] on div "Finance Values Property Price 4500.00 Sales Tax Percentage 0.00 Autofill Sales …" at bounding box center [335, 593] width 657 height 290
type input "0.00"
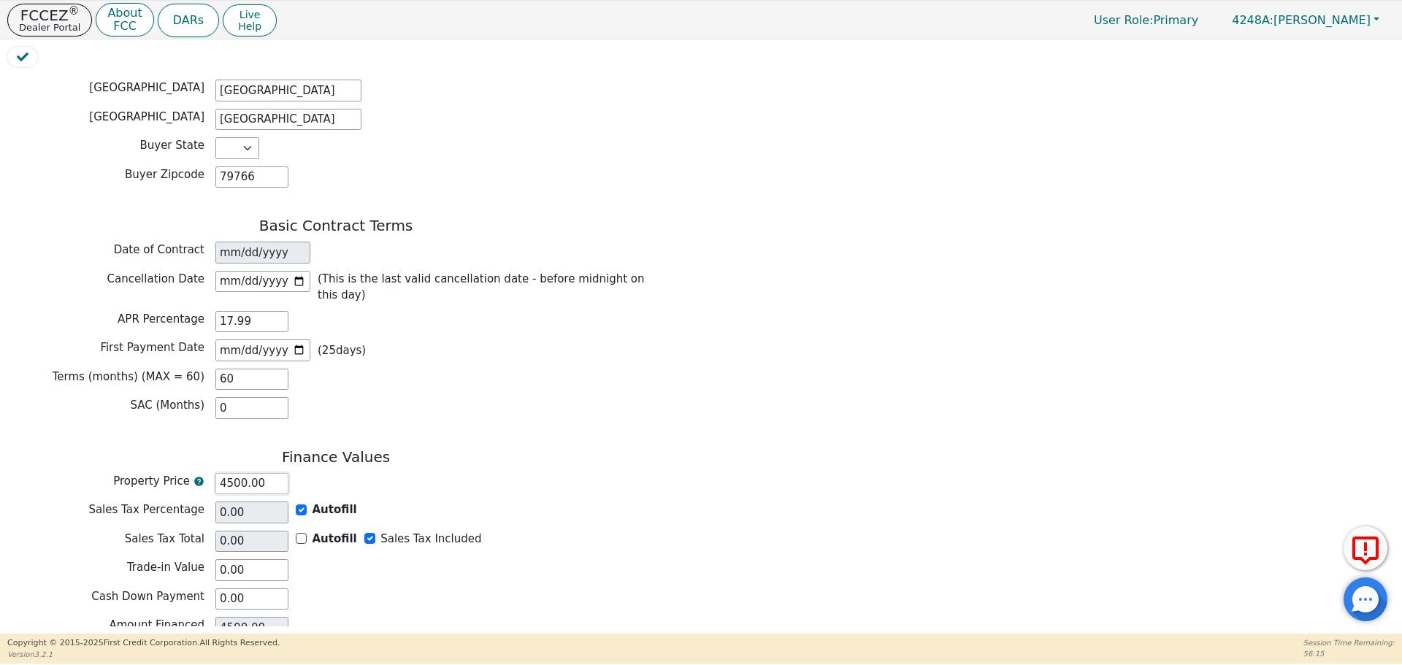
click at [234, 473] on input "4500.00" at bounding box center [251, 484] width 73 height 22
type input "400.00"
type input "00.00"
type input "NaN"
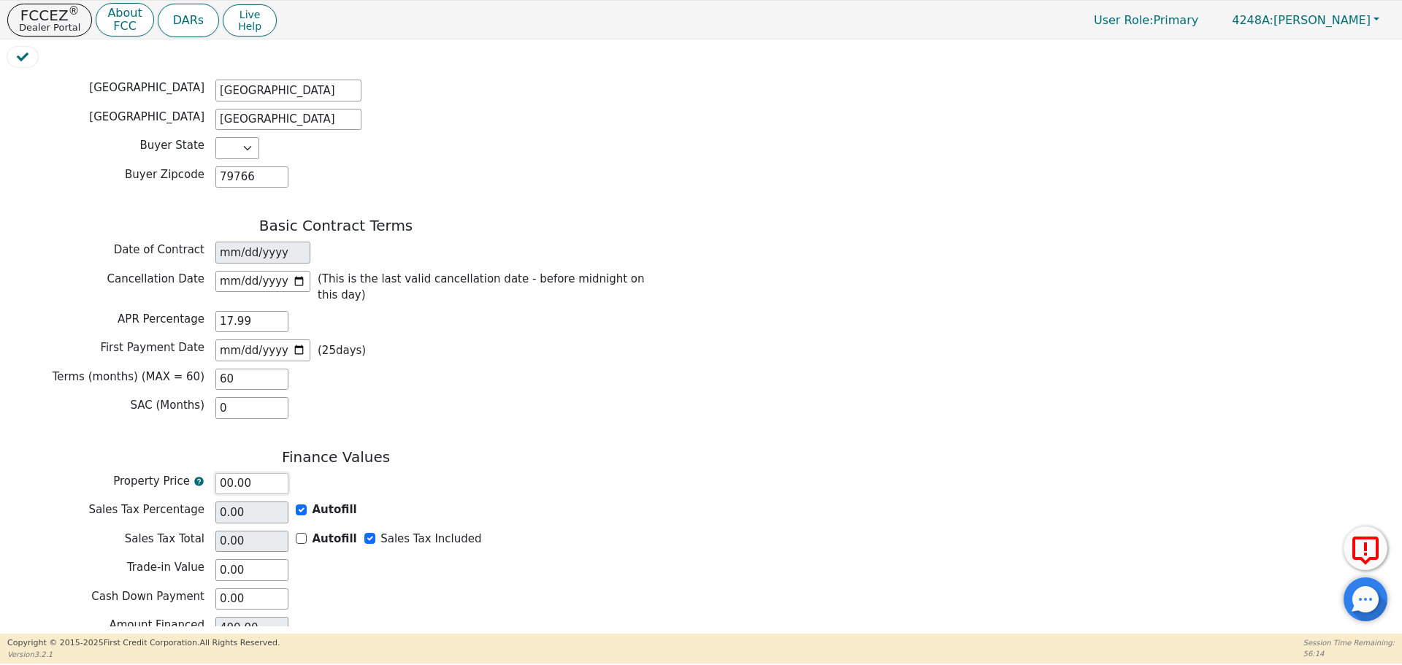
type input "0.00"
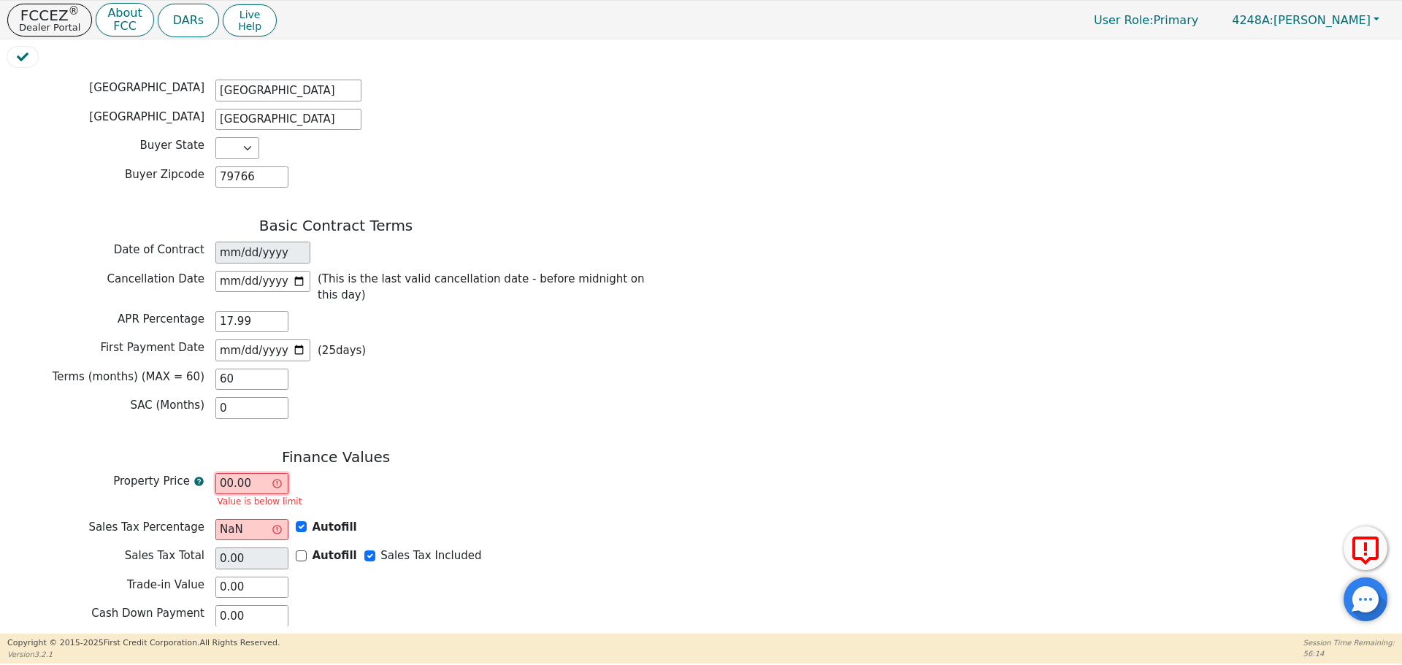
type input "600.00"
type input "0.00"
type input "600.00"
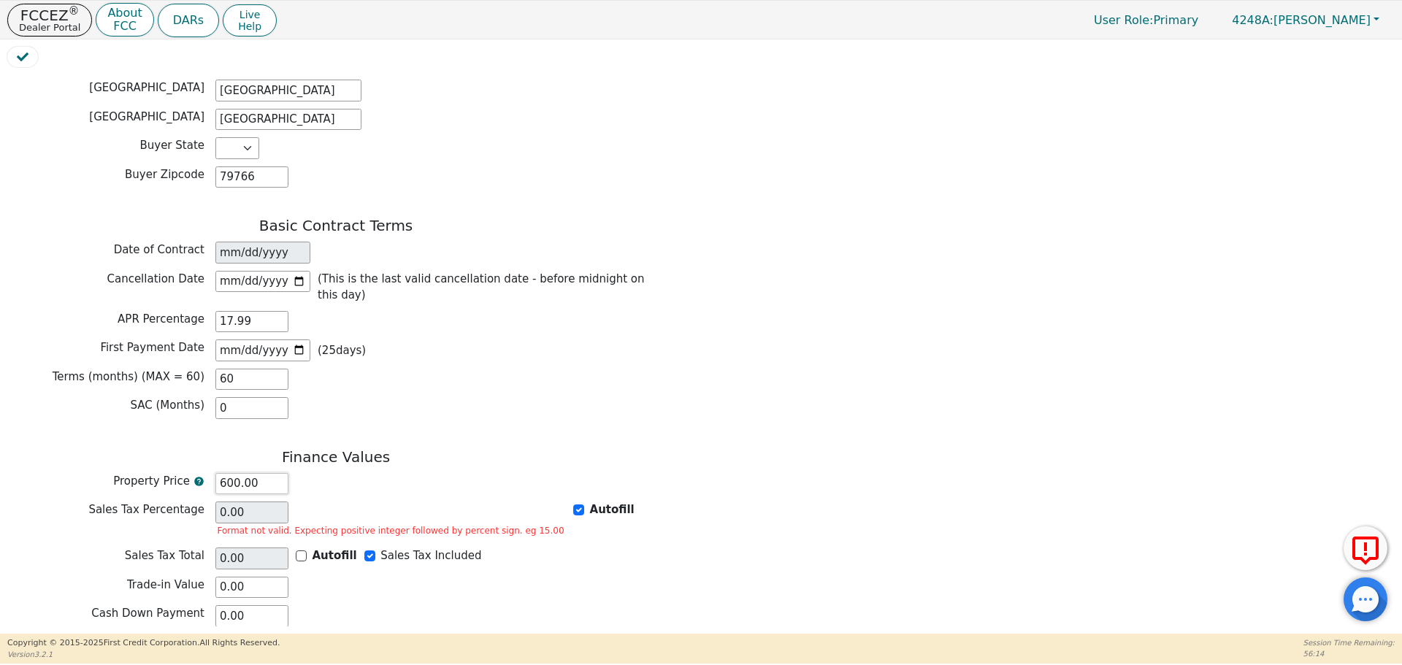
type input "6000.00"
type input "60000.00"
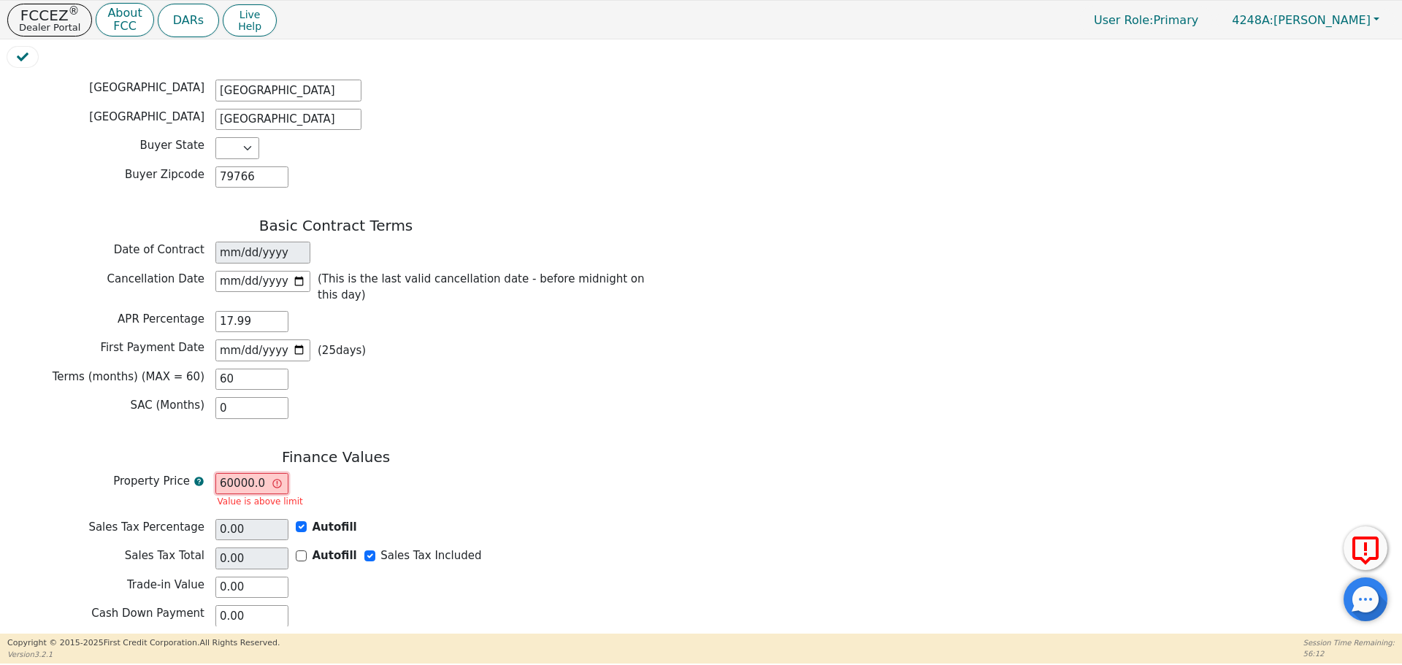
type input "6000.00"
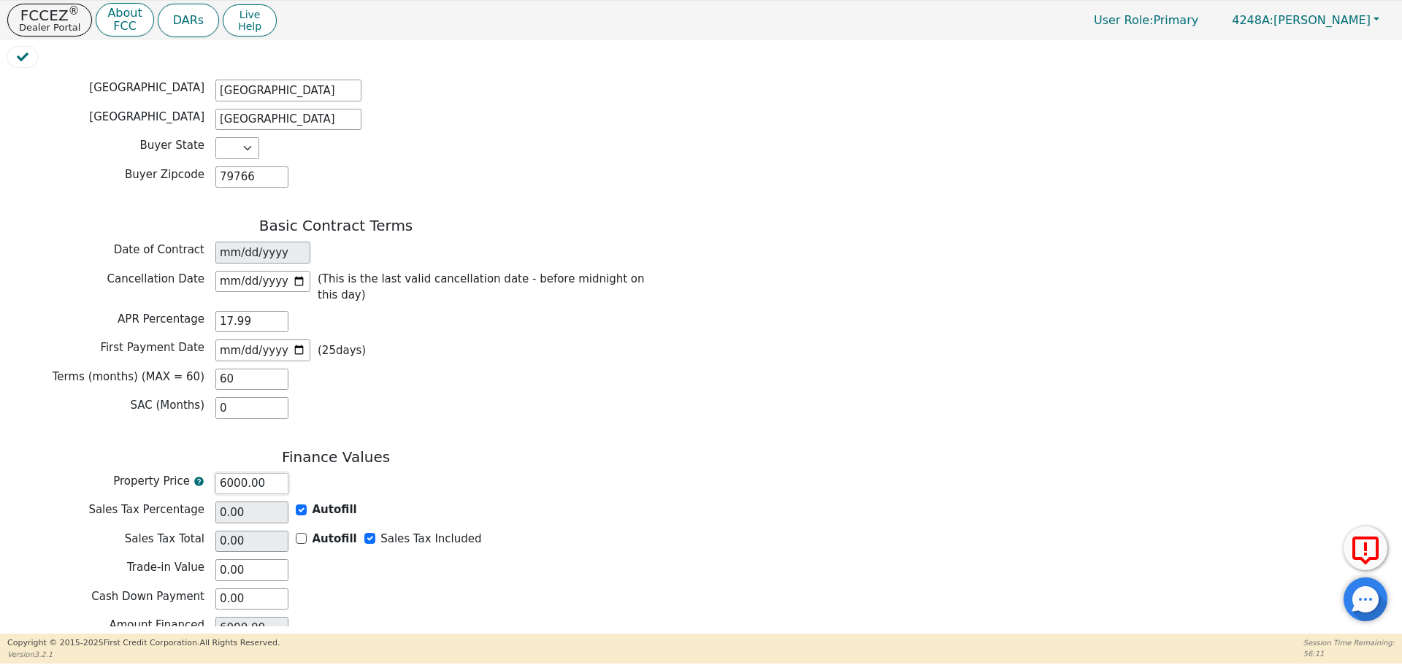
type input "6000.00"
click at [535, 473] on div "Property Price 6000.00" at bounding box center [335, 484] width 657 height 22
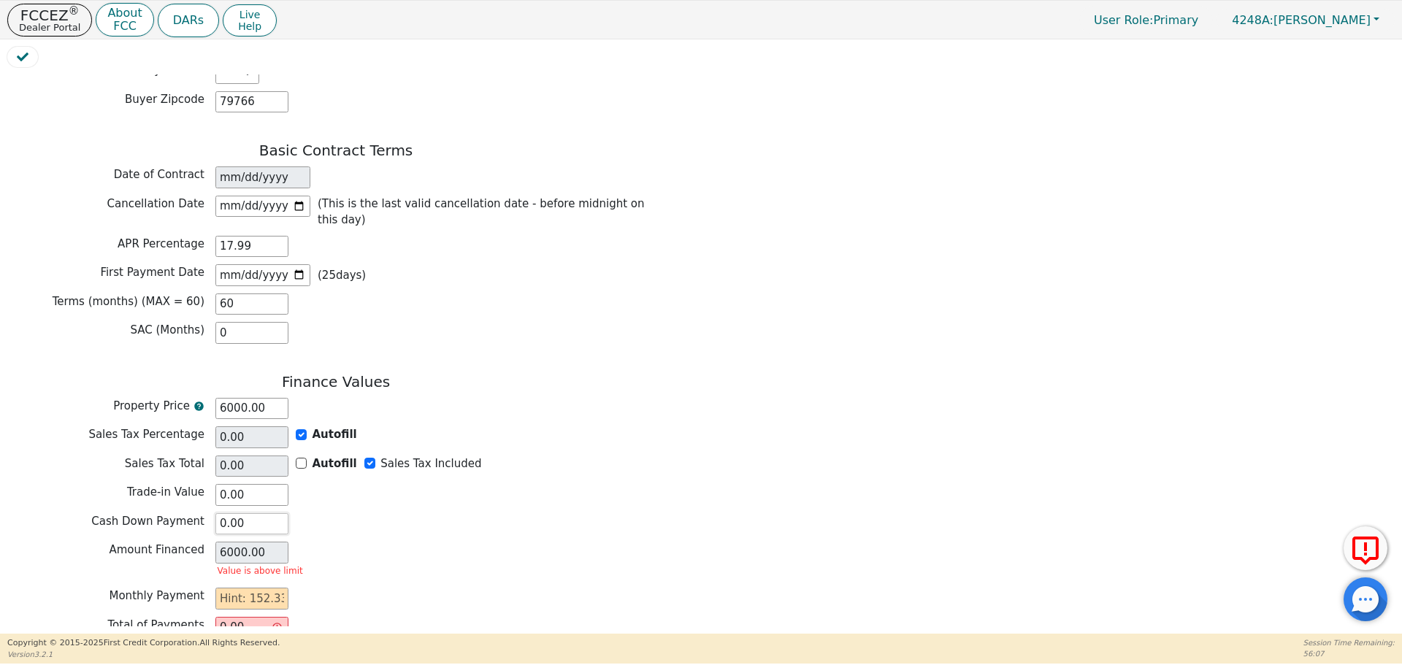
click at [240, 513] on input "0.00" at bounding box center [251, 524] width 73 height 22
type input "10.00"
type input "5990.00"
type input "100.00"
type input "5900.00"
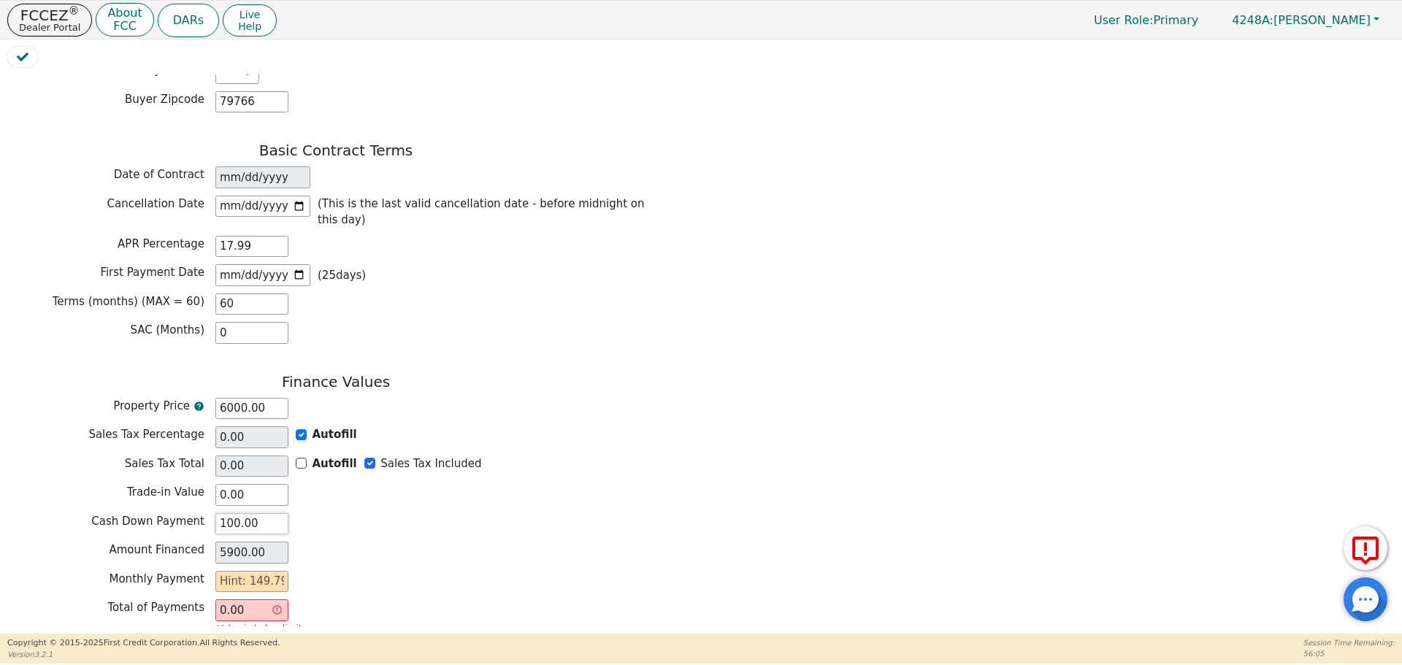
type input "1000.00"
type input "5000.00"
type input "1000.00"
click at [412, 571] on div "Monthly Payment" at bounding box center [335, 582] width 657 height 22
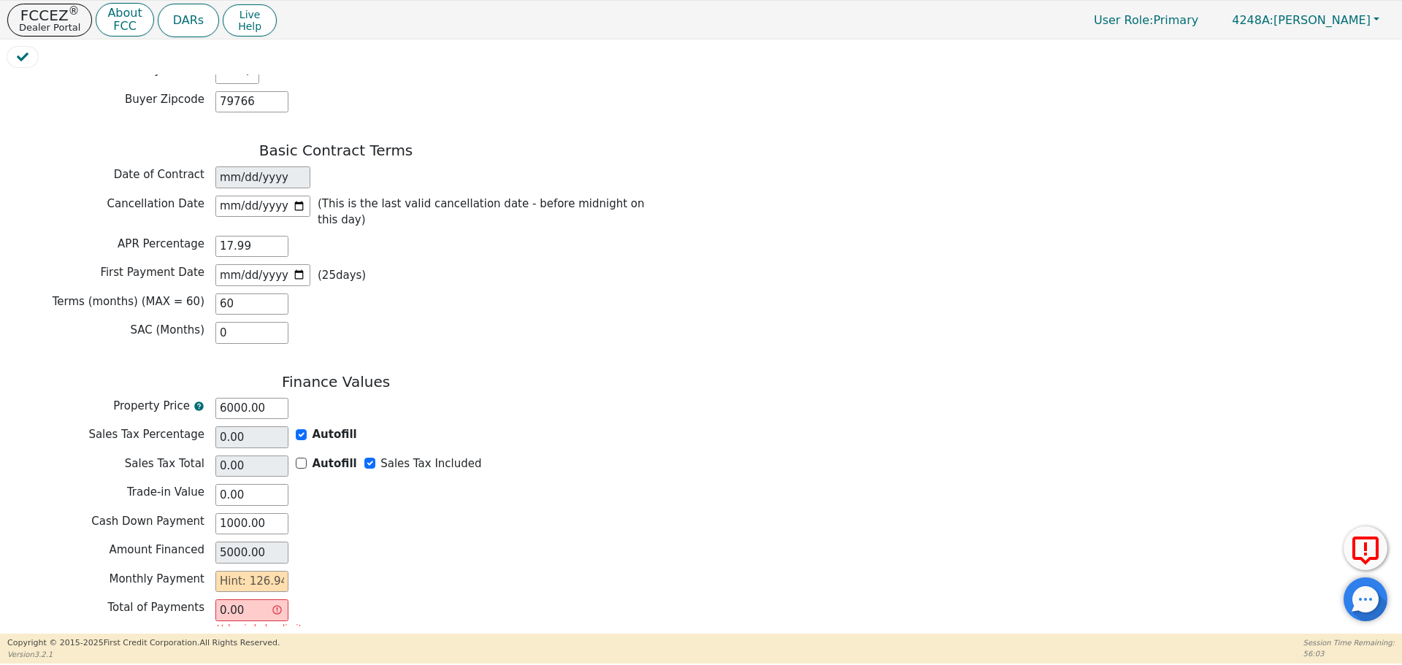
click at [412, 571] on div "Monthly Payment" at bounding box center [335, 582] width 657 height 22
click at [234, 513] on input "1000.00" at bounding box center [251, 524] width 73 height 22
click at [227, 398] on input "6000.00" at bounding box center [251, 409] width 73 height 22
type input "600.00"
type input "-400.00"
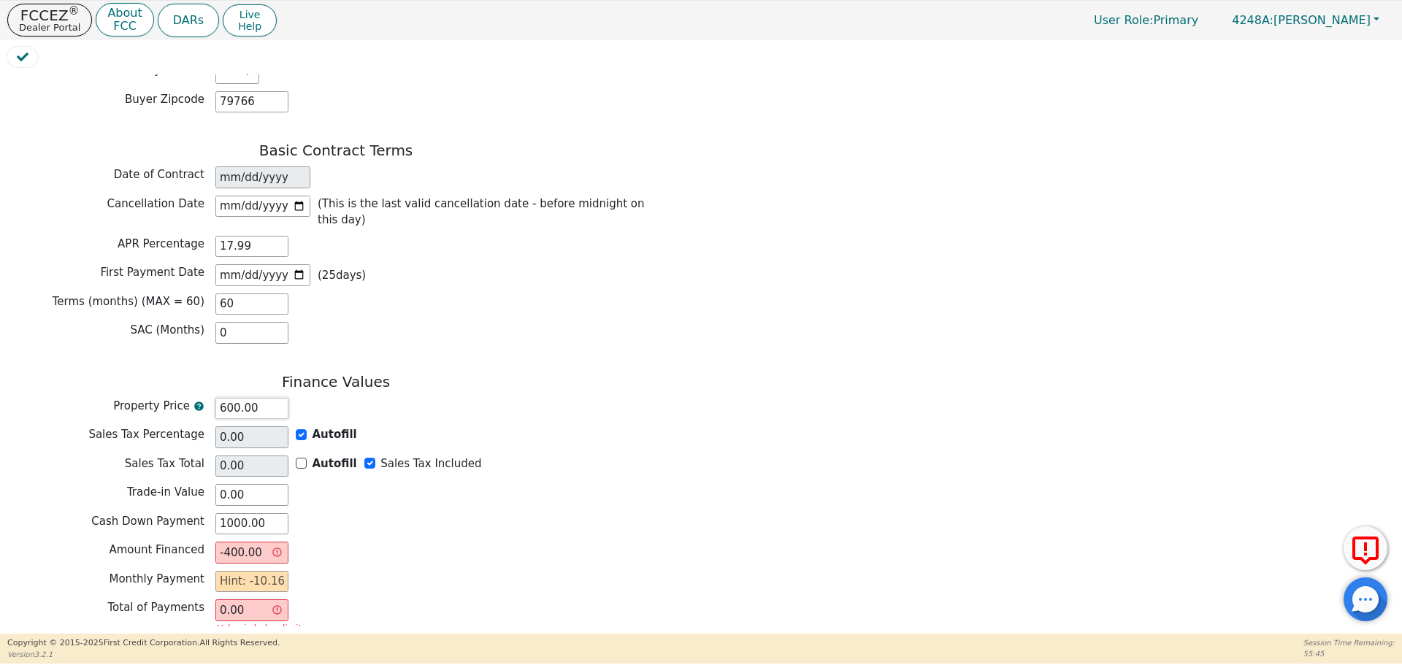
type input "6500.00"
type input "5500.00"
type input "6500.00"
click at [226, 513] on input "1000.00" at bounding box center [251, 524] width 73 height 22
type input "000.00"
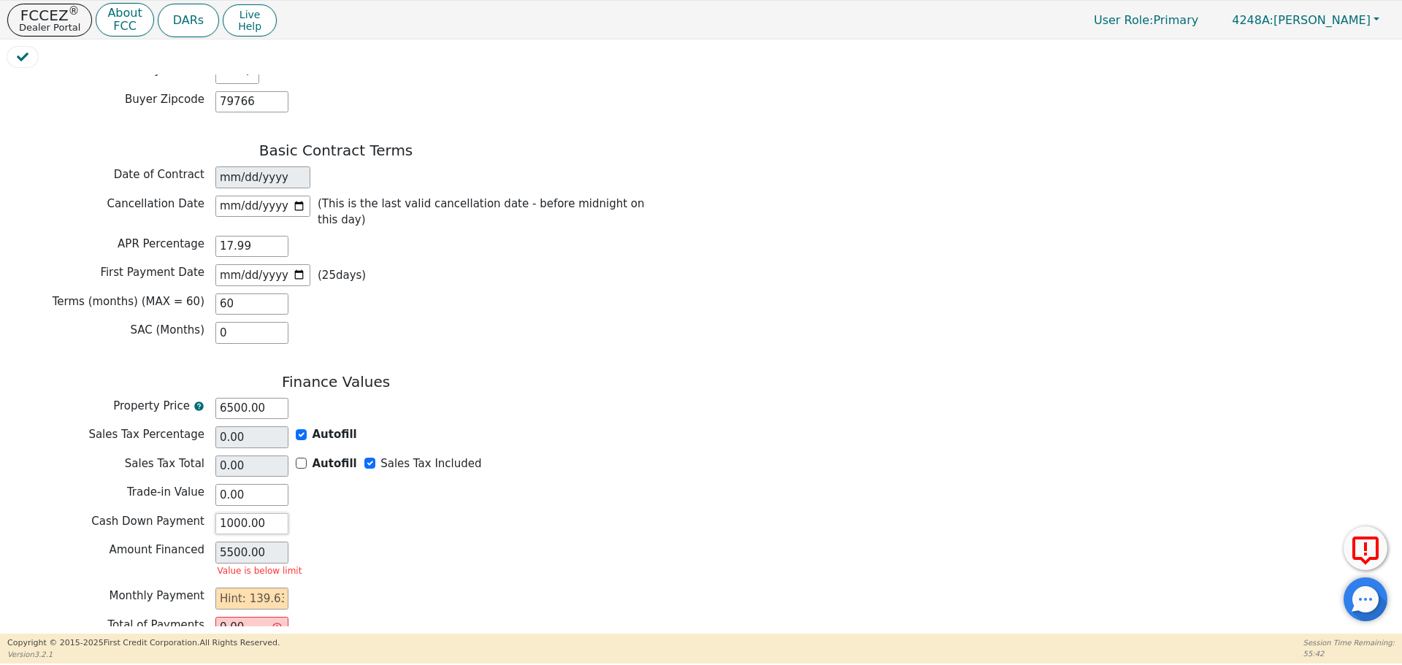
type input "6500.00"
type input "2000.00"
type input "4500.00"
type input "2000.00"
click at [359, 542] on div "Amount Financed 4500.00" at bounding box center [335, 553] width 657 height 22
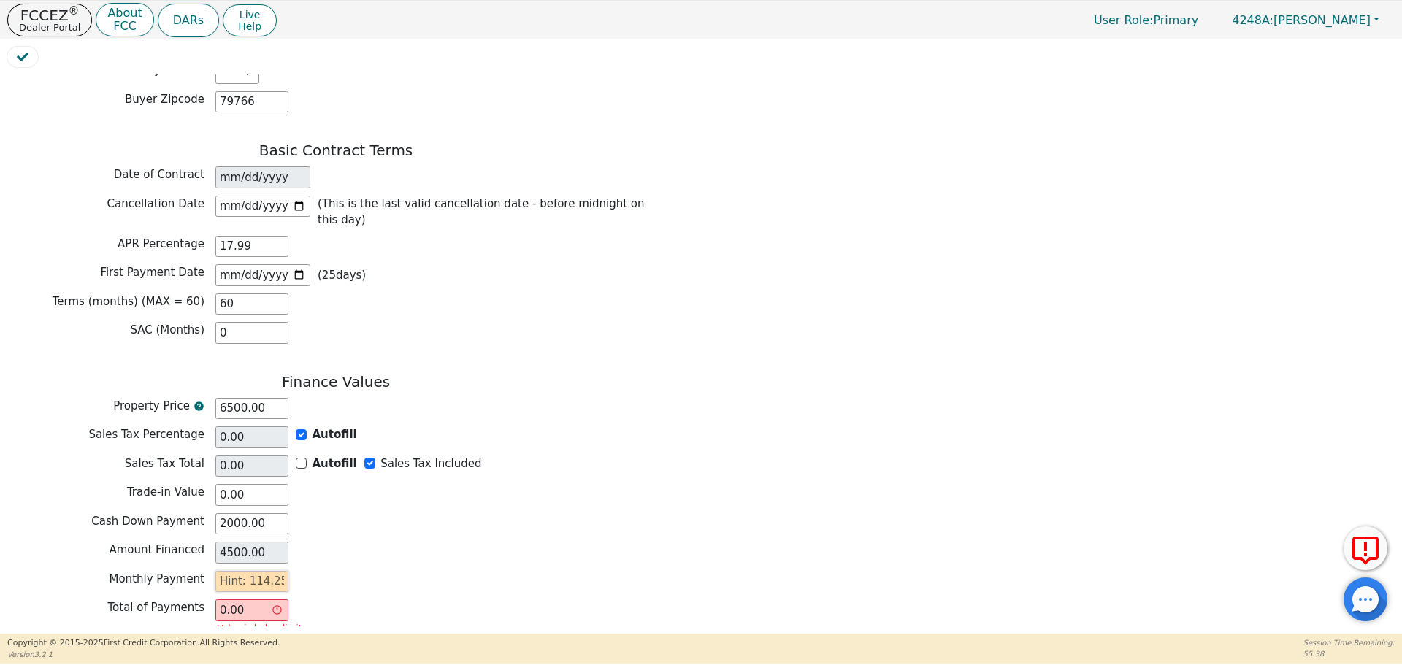
click at [229, 571] on input "text" at bounding box center [251, 582] width 73 height 22
type input "1"
type input "60.00"
type input "11"
type input "660.00"
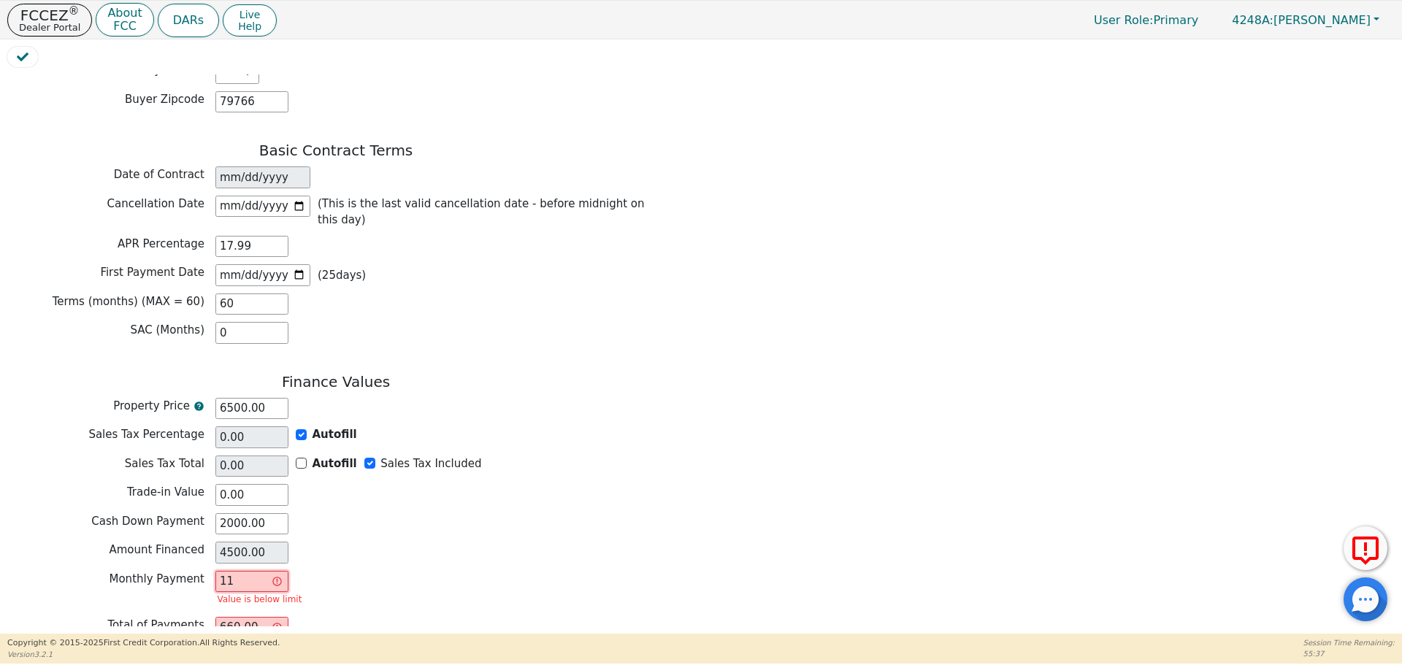
type input "114"
type input "6840.00"
type input "114.2"
type input "6852.00"
type input "114.25"
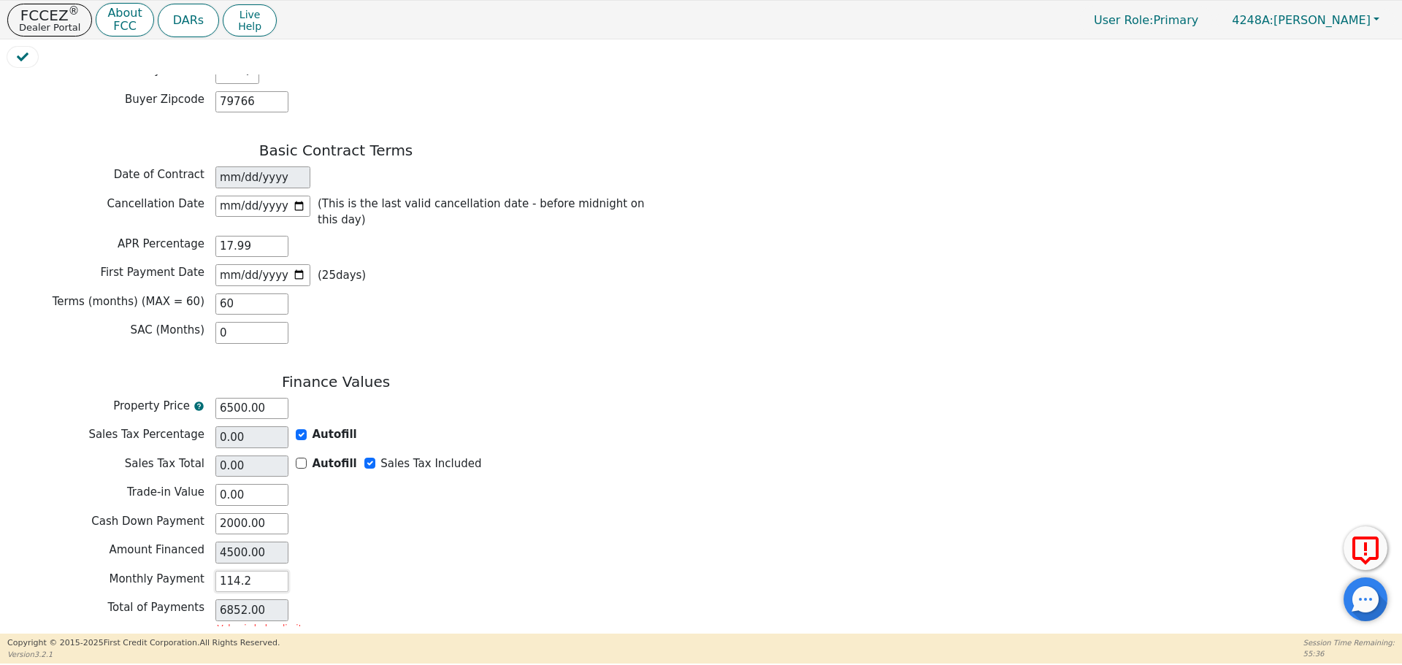
type input "6855.00"
type input "114.25"
click at [473, 543] on div "Finance Values Property Price 6500.00 Sales Tax Percentage 0.00 Autofill Sales …" at bounding box center [335, 501] width 657 height 256
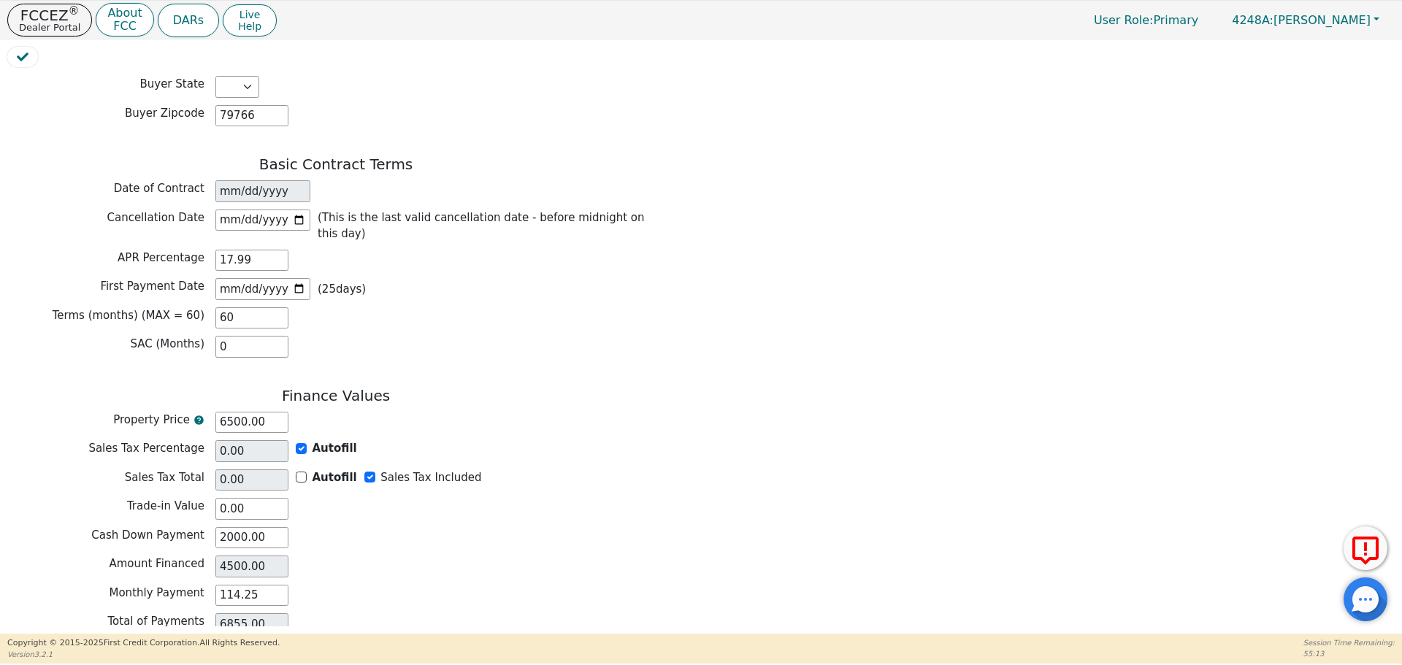
scroll to position [992, 0]
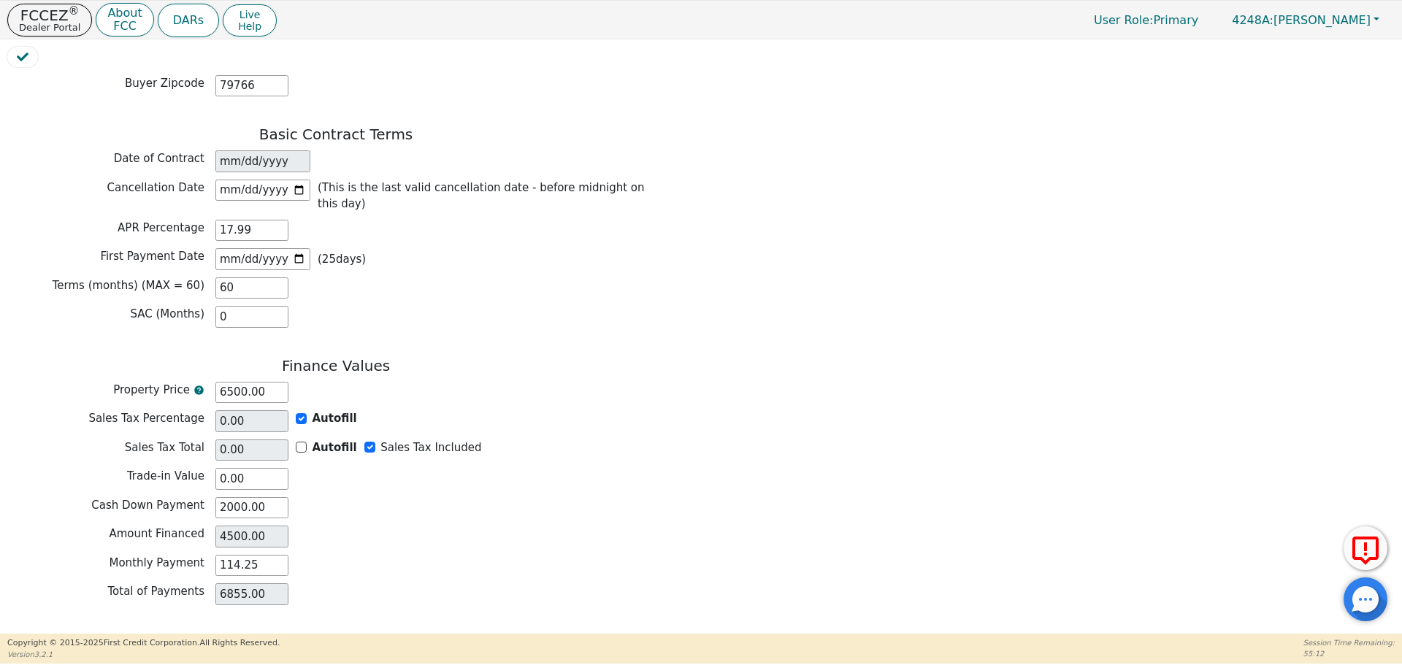
click at [95, 635] on button "Review & Begin Contract" at bounding box center [91, 652] width 169 height 34
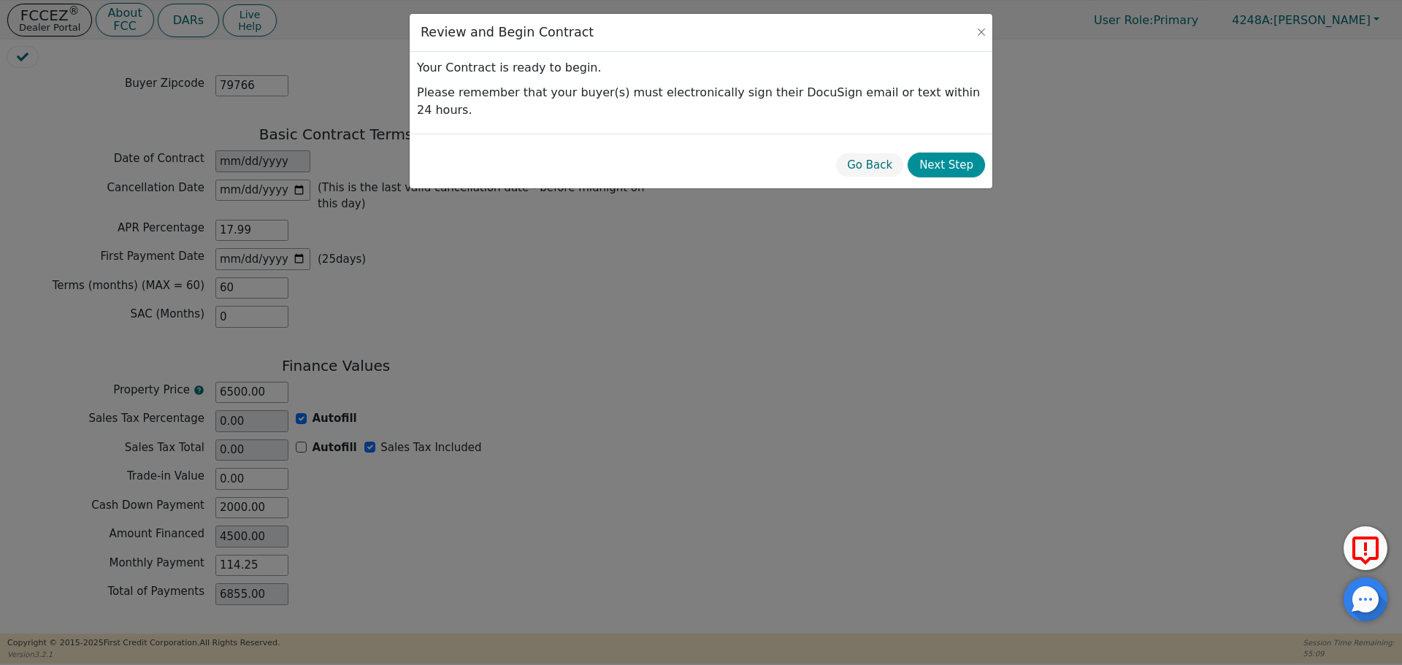
click at [944, 155] on button "Next Step" at bounding box center [946, 166] width 77 height 26
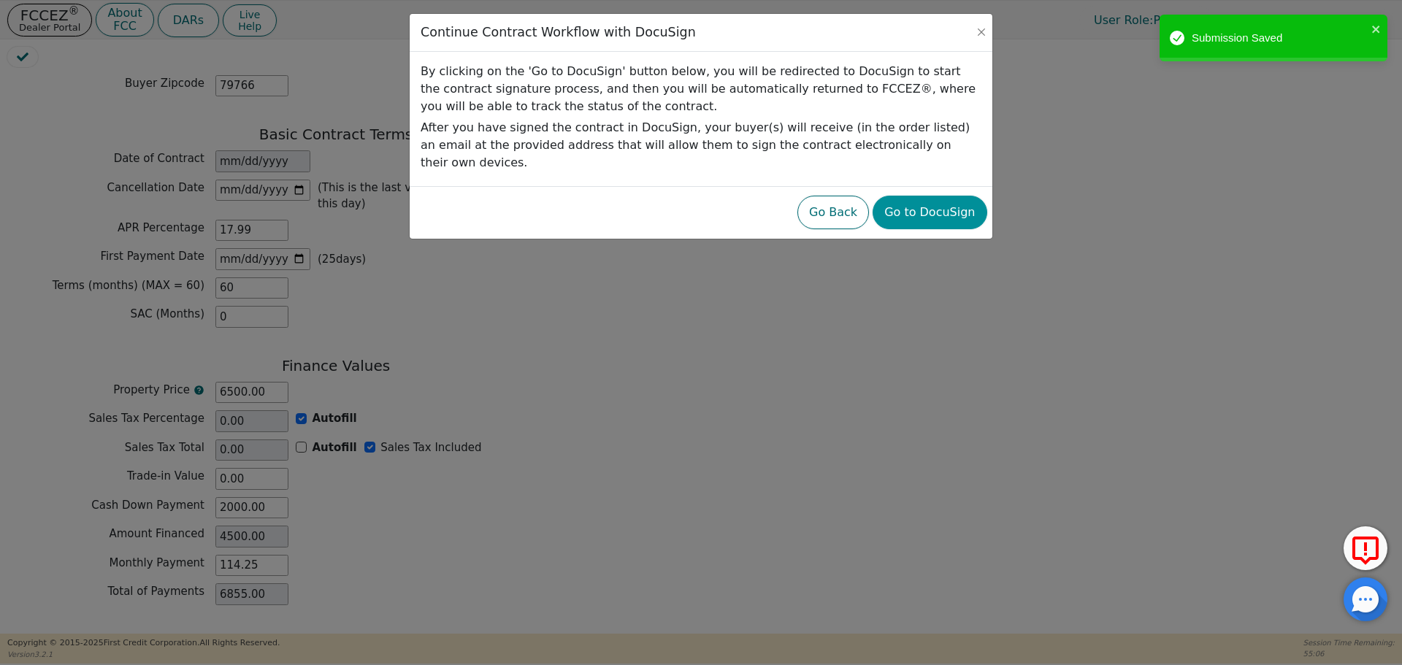
click at [936, 199] on button "Go to DocuSign" at bounding box center [930, 213] width 114 height 34
